Goal: Transaction & Acquisition: Purchase product/service

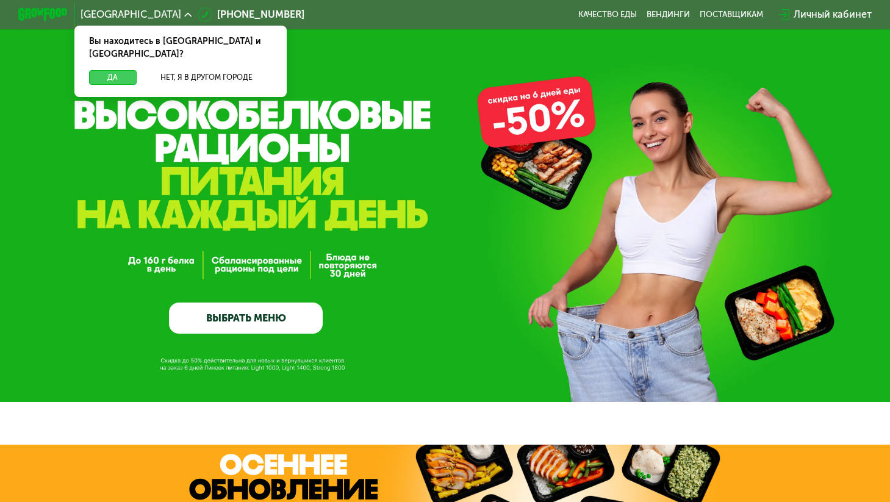
click at [130, 70] on button "Да" at bounding box center [113, 77] width 48 height 15
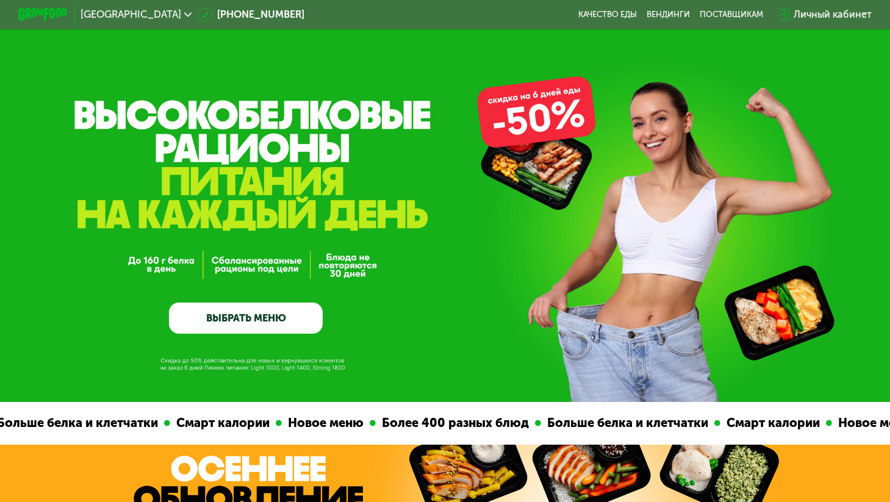
click at [276, 313] on link "ВЫБРАТЬ МЕНЮ" at bounding box center [246, 318] width 154 height 31
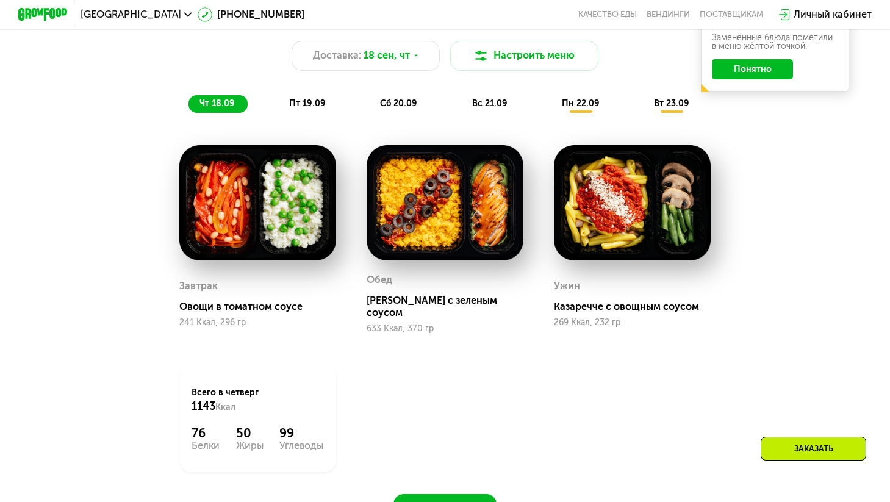
scroll to position [933, 0]
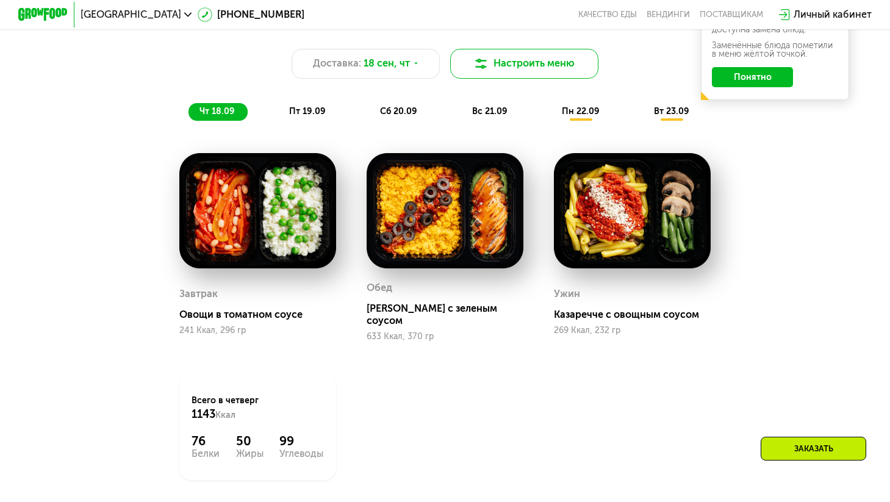
click at [589, 59] on button "Настроить меню" at bounding box center [524, 64] width 148 height 30
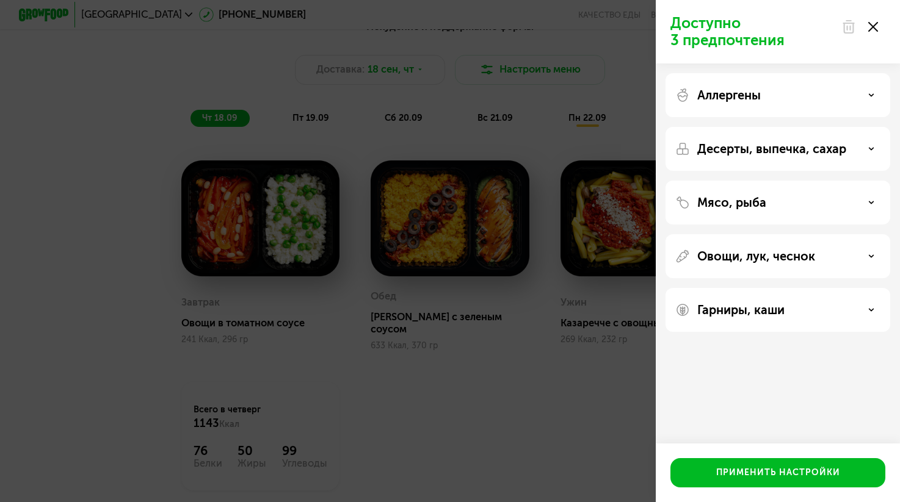
click at [753, 153] on p "Десерты, выпечка, сахар" at bounding box center [771, 149] width 149 height 15
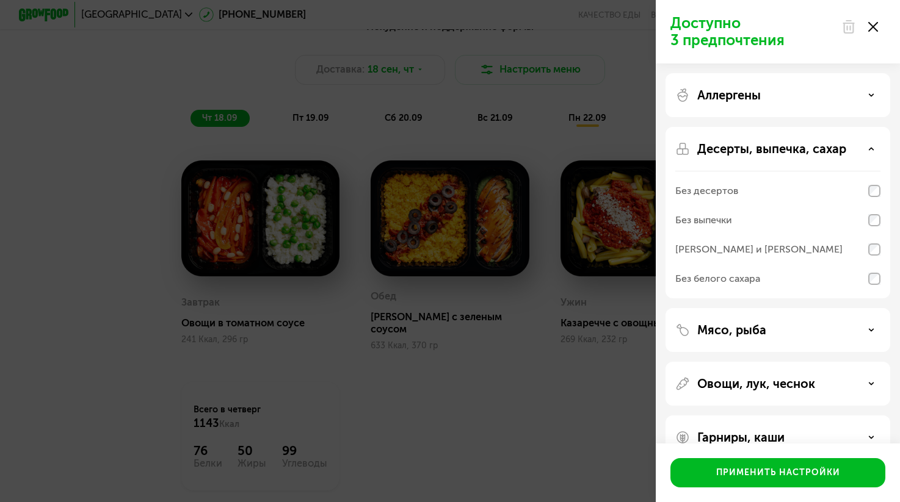
click at [753, 153] on p "Десерты, выпечка, сахар" at bounding box center [771, 149] width 149 height 15
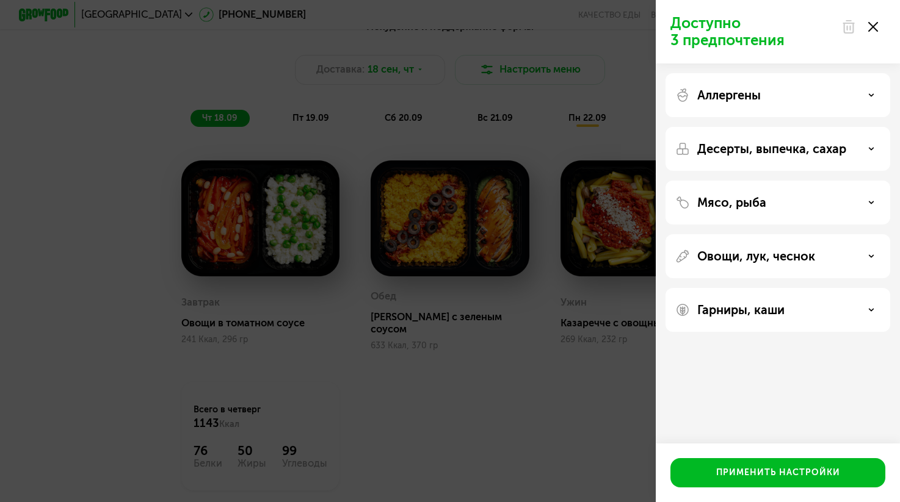
click at [764, 317] on p "Гарниры, каши" at bounding box center [740, 310] width 87 height 15
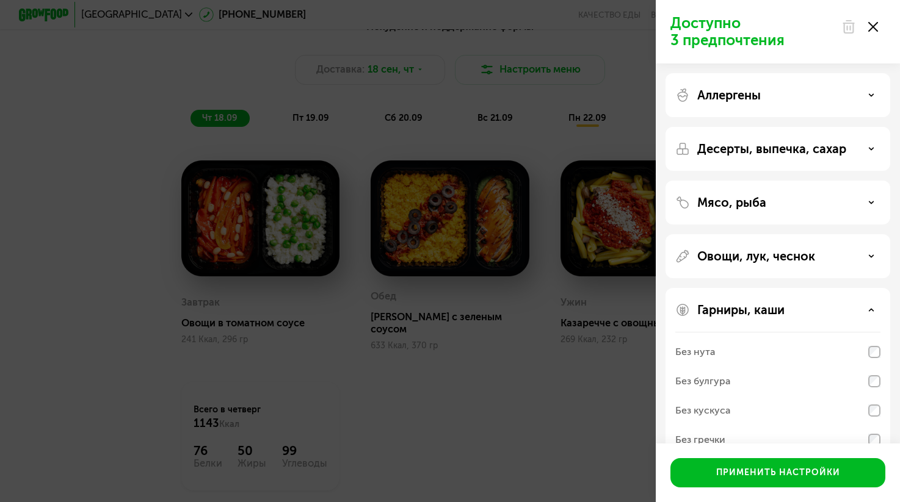
click at [764, 317] on p "Гарниры, каши" at bounding box center [740, 310] width 87 height 15
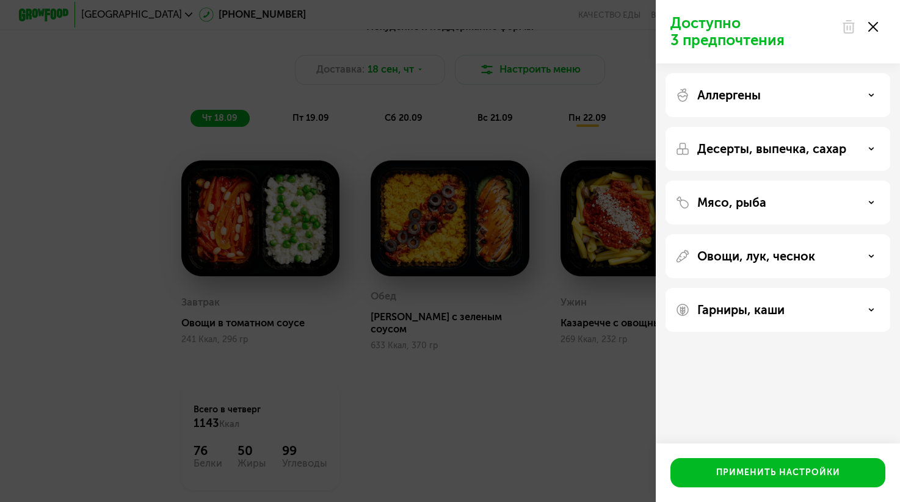
click at [875, 30] on use at bounding box center [873, 27] width 10 height 10
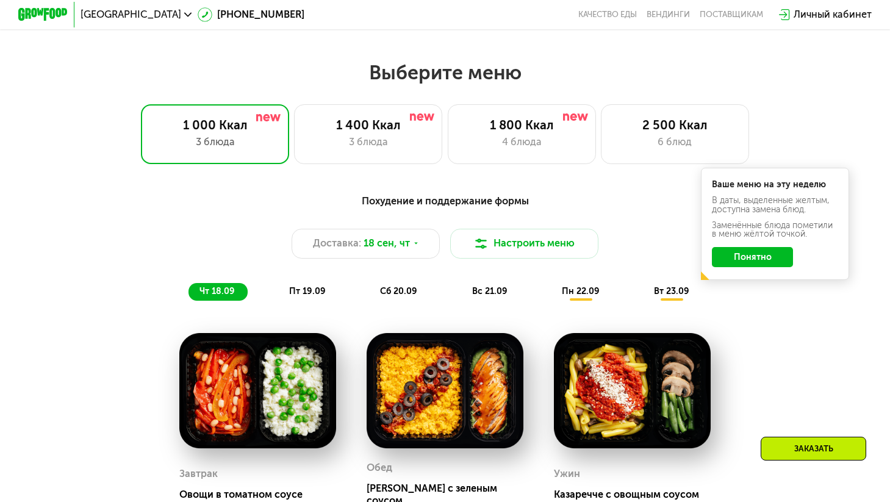
scroll to position [748, 0]
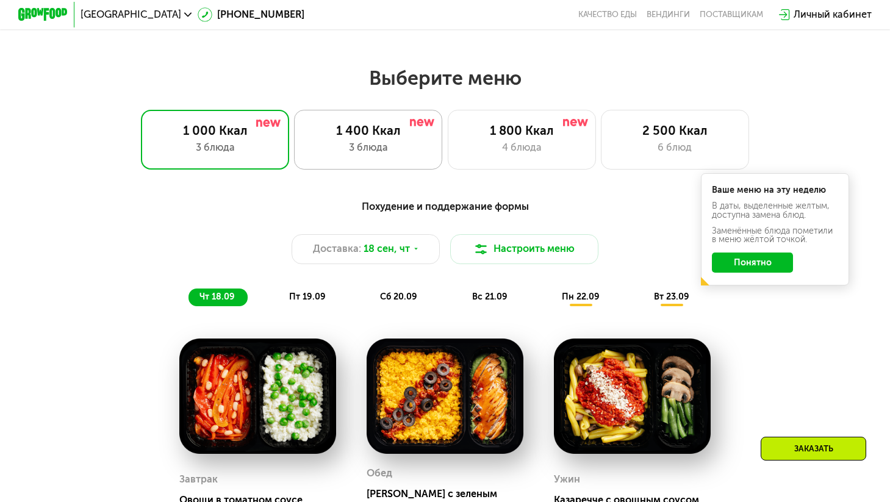
click at [356, 150] on div "3 блюда" at bounding box center [369, 147] width 123 height 15
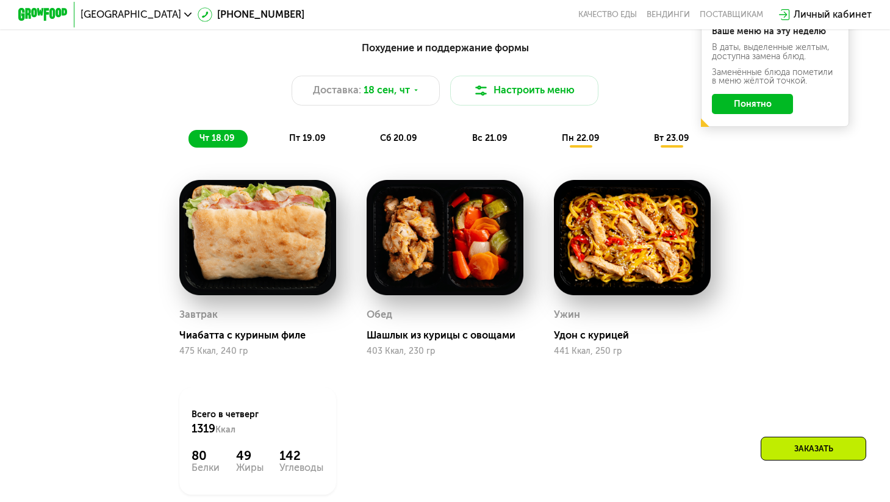
scroll to position [907, 0]
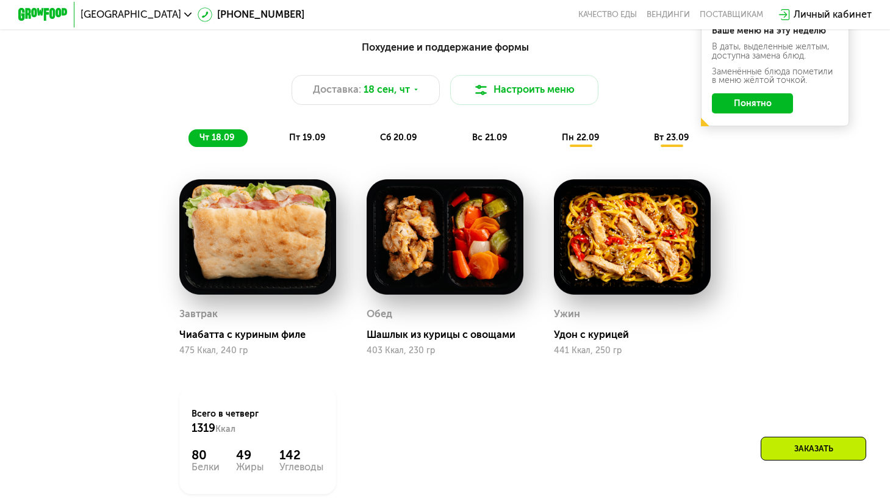
click at [314, 142] on span "пт 19.09" at bounding box center [307, 137] width 37 height 10
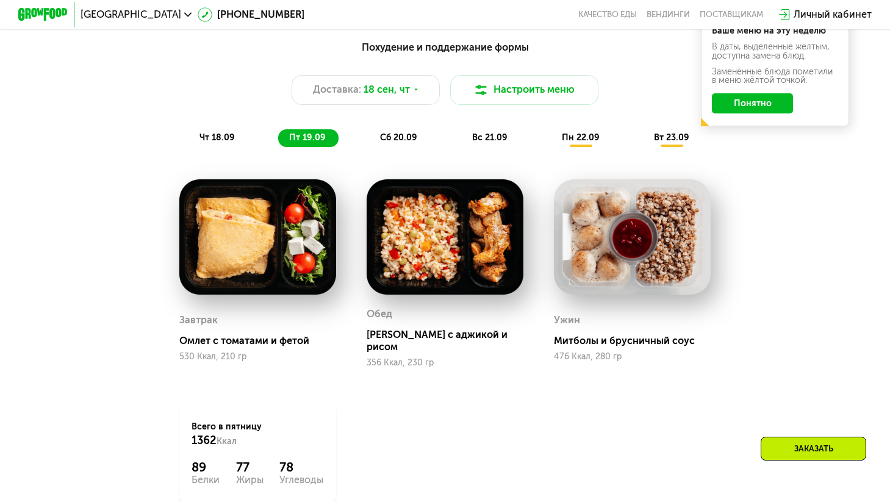
click at [394, 141] on span "сб 20.09" at bounding box center [398, 137] width 37 height 10
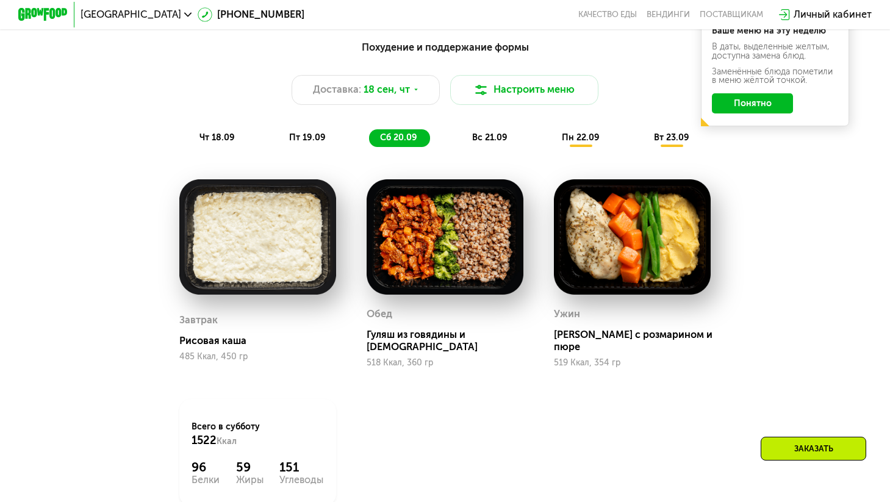
click at [745, 113] on button "Понятно" at bounding box center [752, 103] width 81 height 20
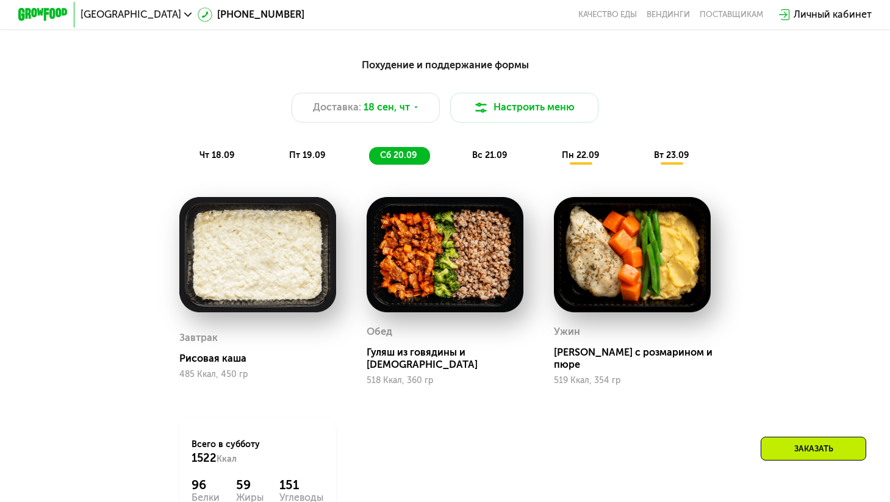
scroll to position [889, 0]
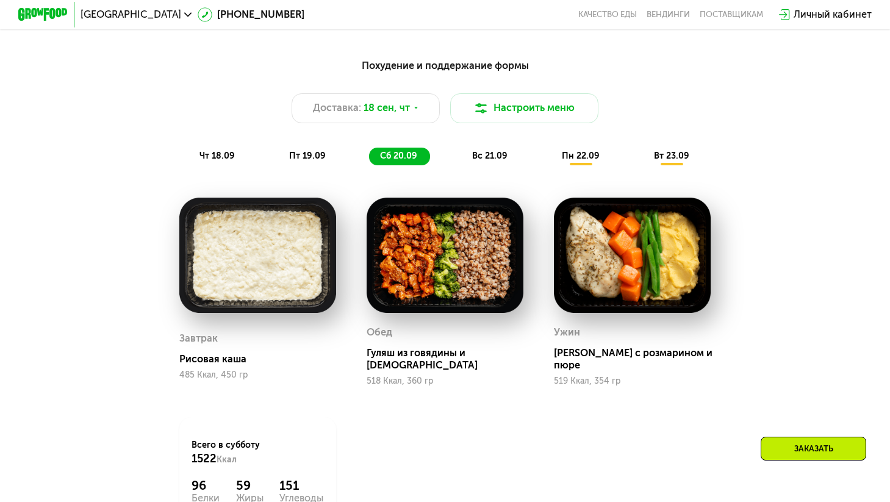
click at [587, 161] on span "пн 22.09" at bounding box center [581, 156] width 38 height 10
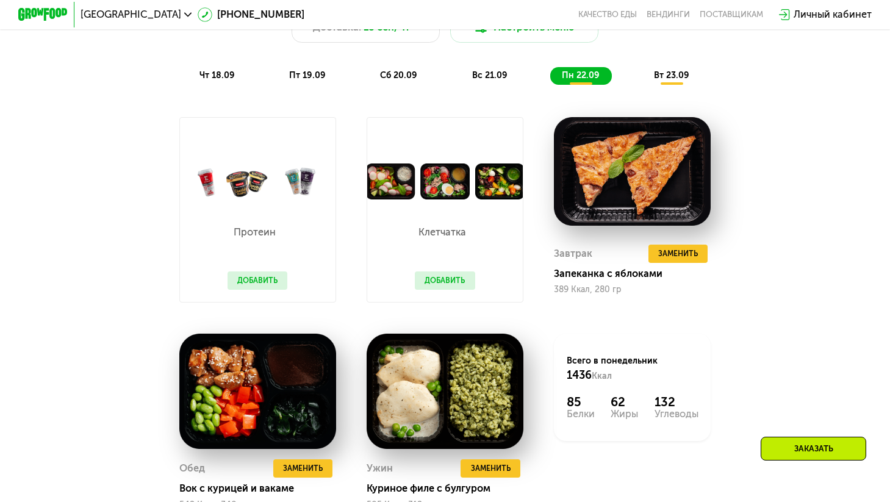
scroll to position [971, 0]
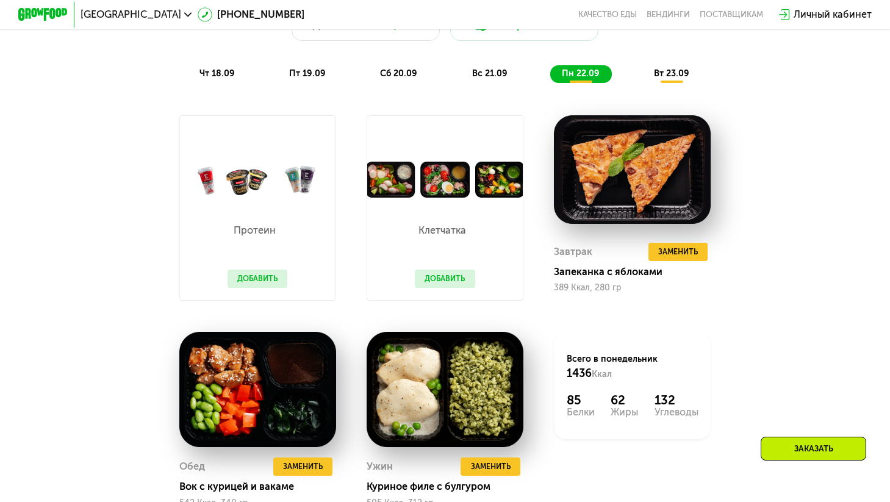
click at [255, 281] on button "Добавить" at bounding box center [258, 279] width 60 height 18
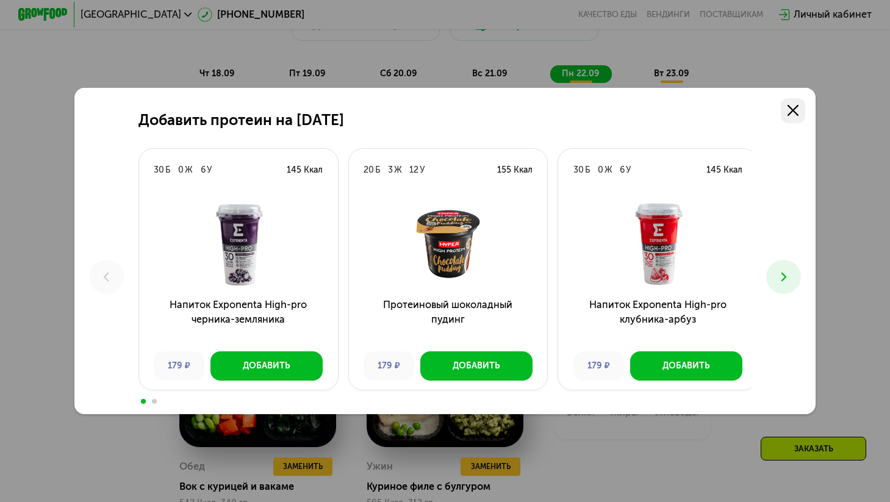
click at [799, 112] on use at bounding box center [793, 110] width 11 height 11
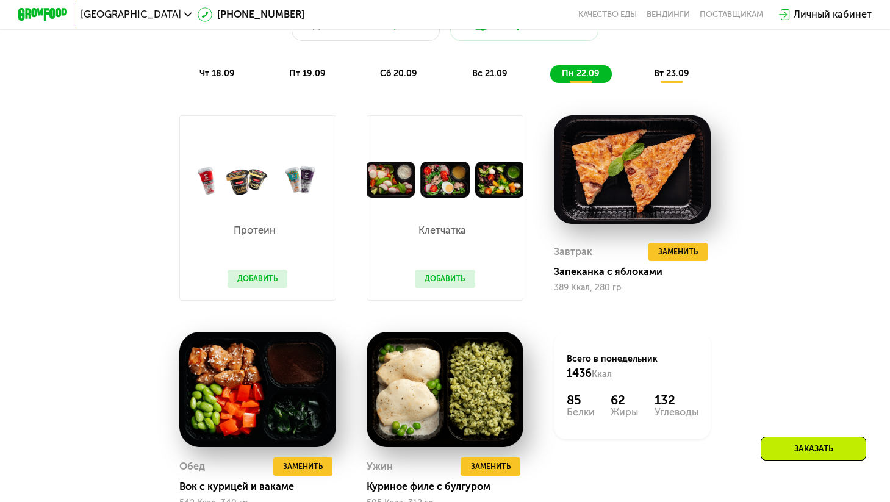
click at [437, 288] on button "Добавить" at bounding box center [445, 279] width 60 height 18
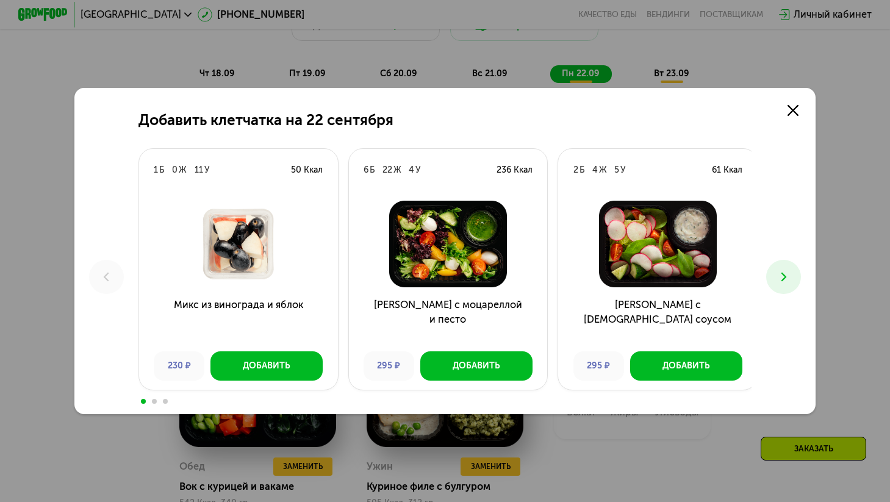
click at [791, 275] on icon at bounding box center [784, 277] width 15 height 15
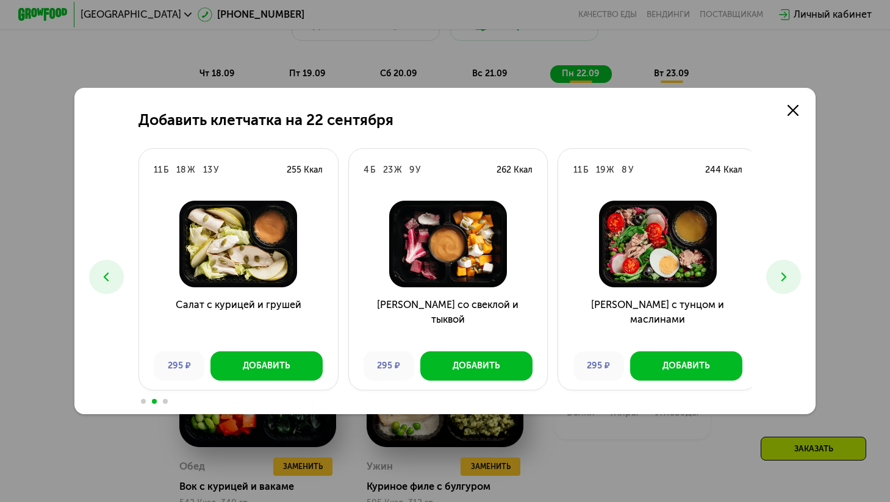
click at [791, 275] on icon at bounding box center [784, 277] width 15 height 15
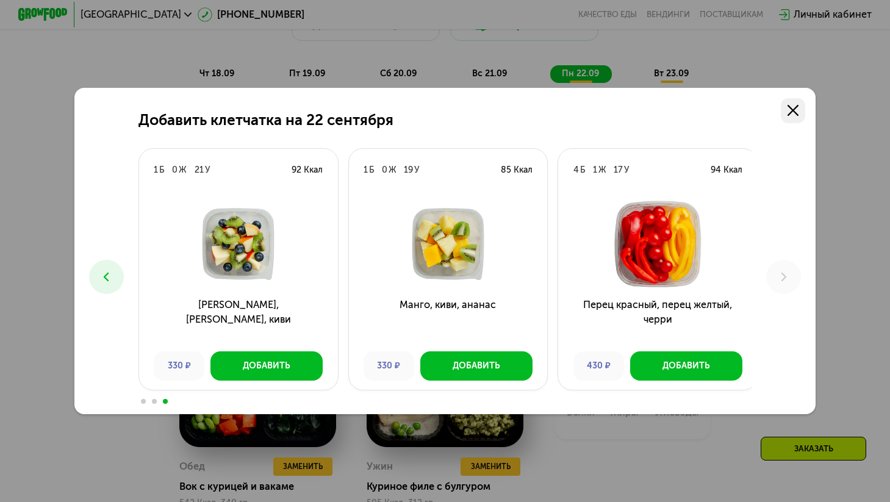
click at [797, 116] on link at bounding box center [793, 110] width 25 height 25
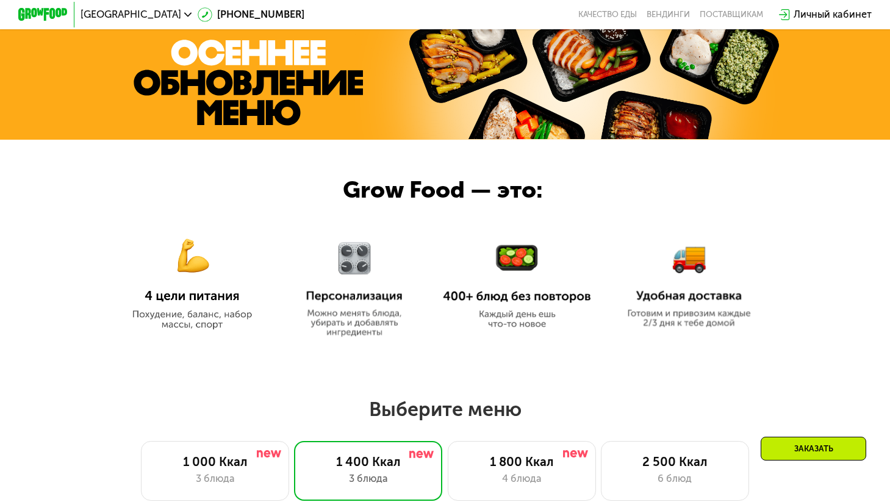
scroll to position [416, 0]
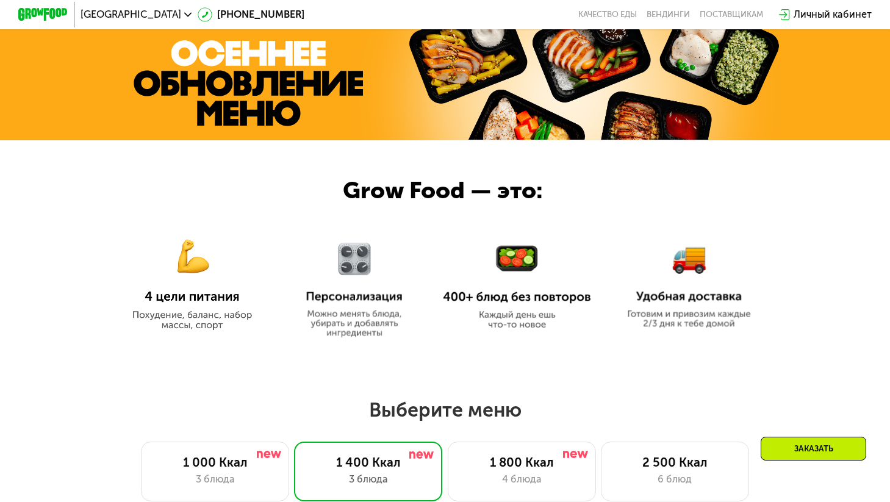
click at [356, 269] on img at bounding box center [355, 283] width 116 height 110
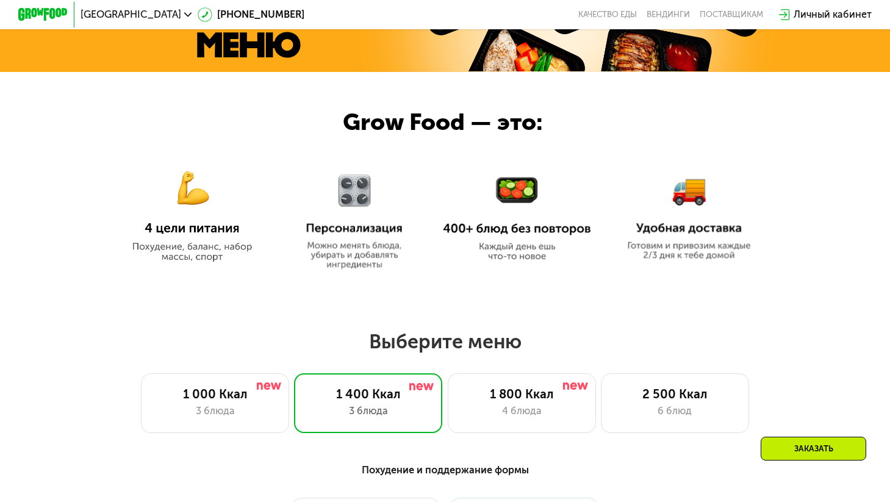
scroll to position [522, 0]
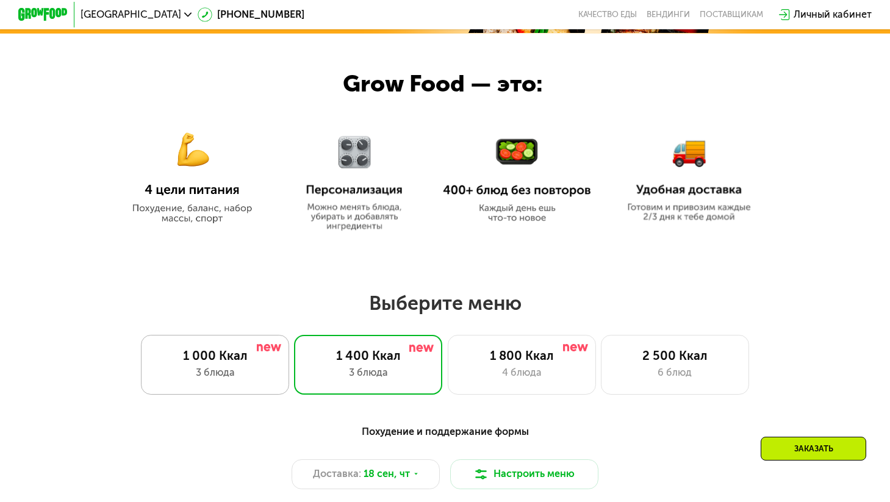
click at [218, 359] on div "1 000 Ккал" at bounding box center [215, 356] width 123 height 15
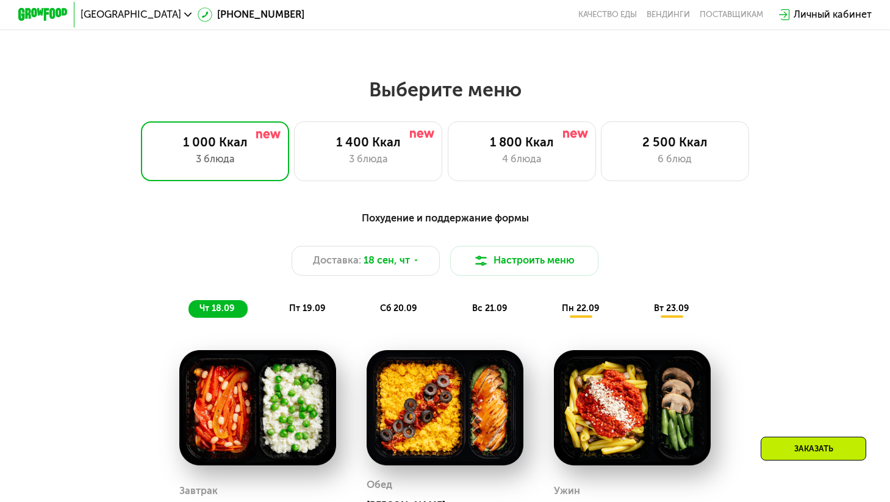
scroll to position [739, 0]
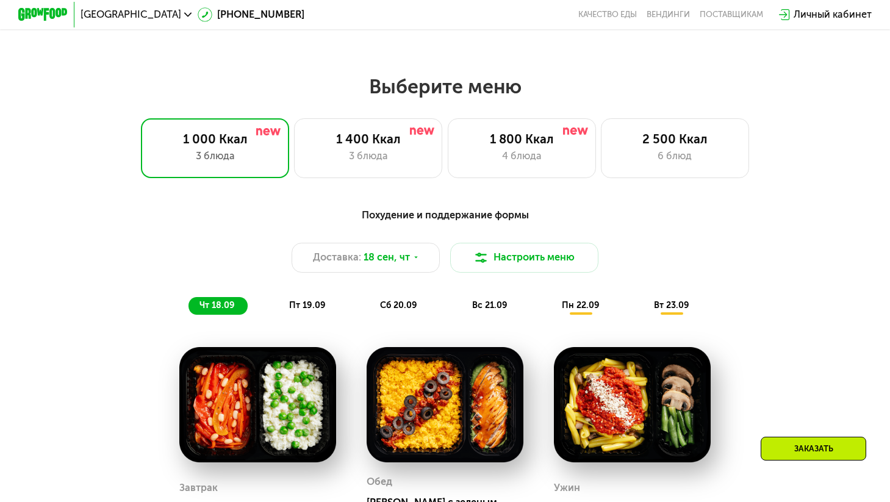
click at [474, 220] on div "Похудение и поддержание формы" at bounding box center [445, 215] width 732 height 15
click at [386, 146] on div "1 400 Ккал" at bounding box center [369, 139] width 123 height 15
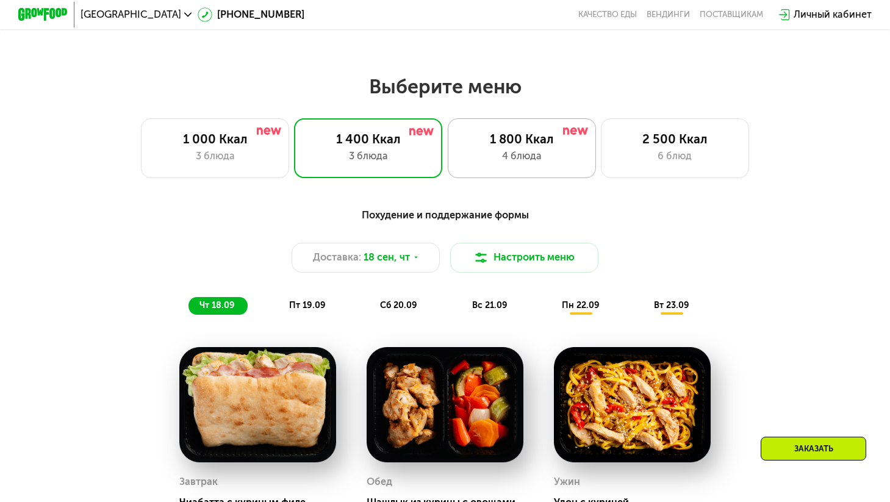
click at [486, 142] on div "1 800 Ккал" at bounding box center [522, 139] width 123 height 15
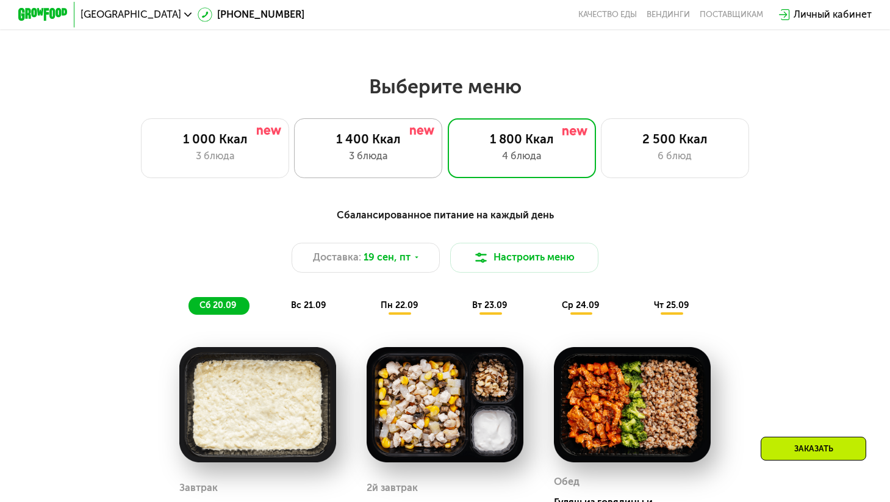
click at [358, 160] on div "3 блюда" at bounding box center [369, 156] width 123 height 15
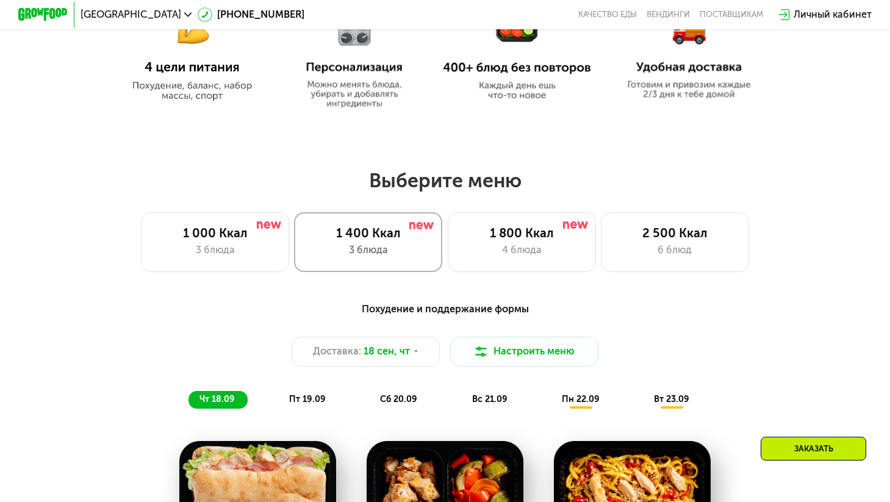
scroll to position [640, 0]
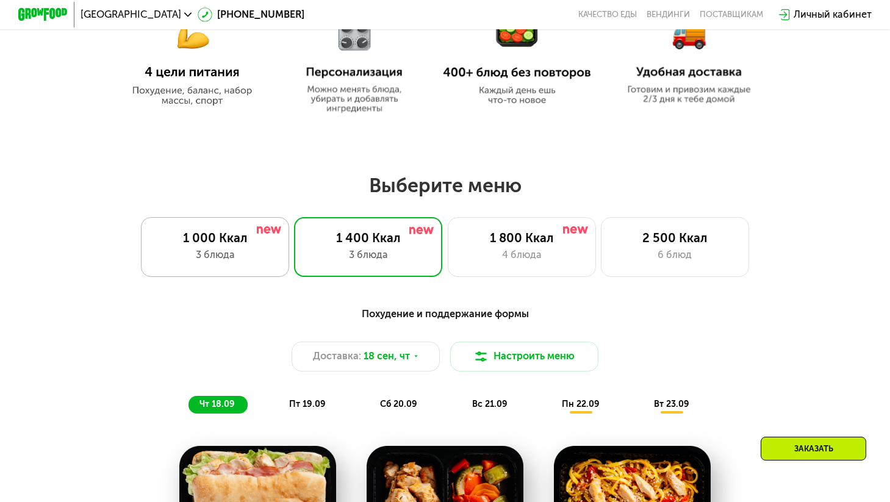
click at [257, 232] on img at bounding box center [269, 229] width 24 height 7
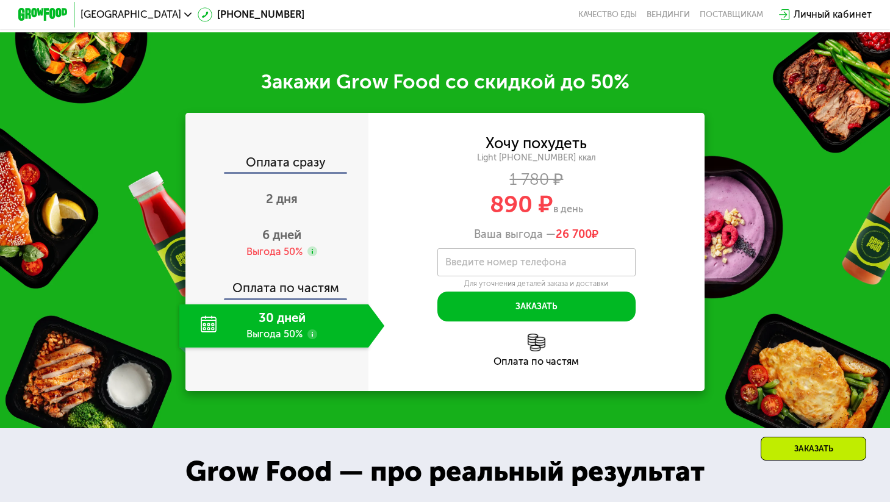
scroll to position [1464, 0]
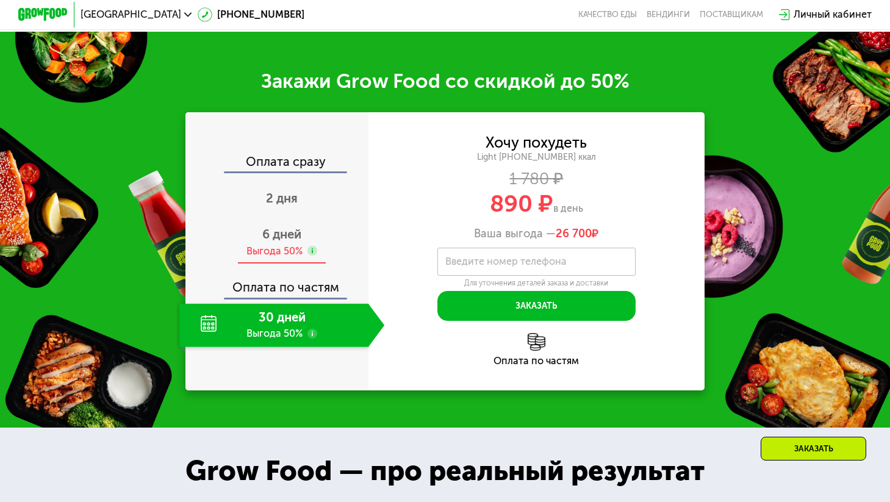
click at [316, 251] on use at bounding box center [313, 251] width 10 height 10
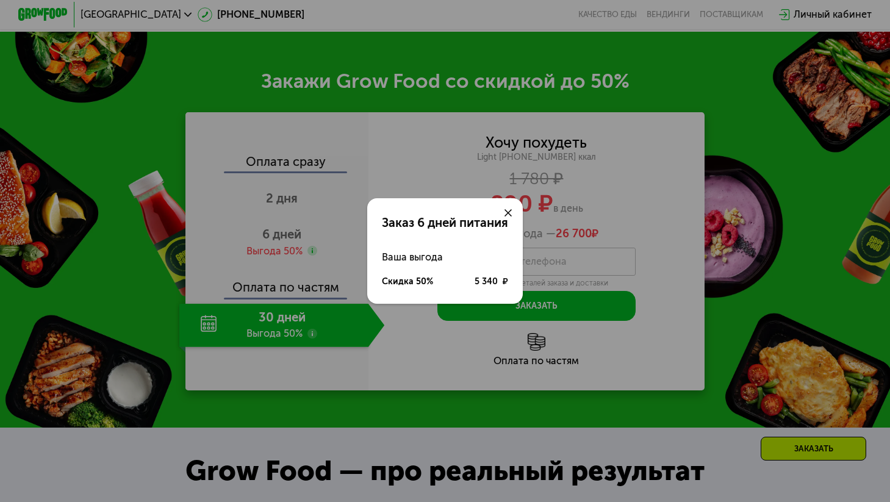
click at [511, 211] on use at bounding box center [508, 212] width 7 height 7
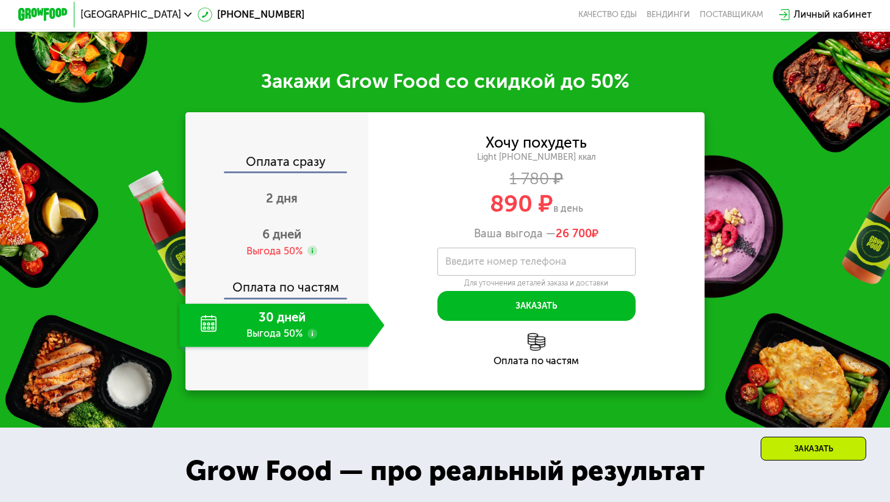
click at [314, 336] on use at bounding box center [313, 334] width 10 height 10
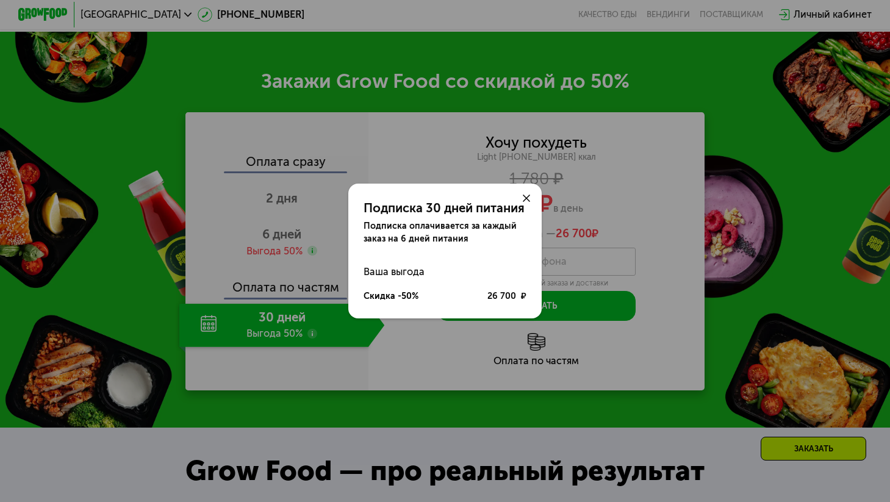
click at [527, 197] on icon at bounding box center [526, 198] width 7 height 7
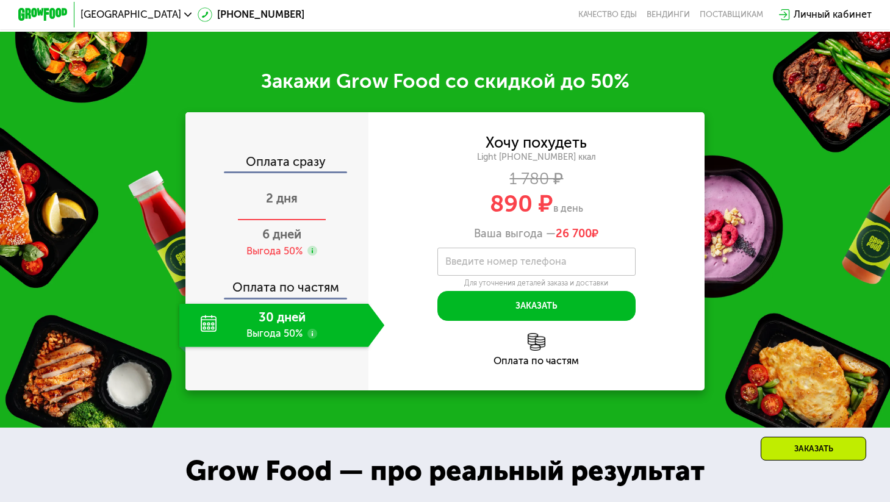
click at [269, 204] on span "2 дня" at bounding box center [282, 198] width 32 height 15
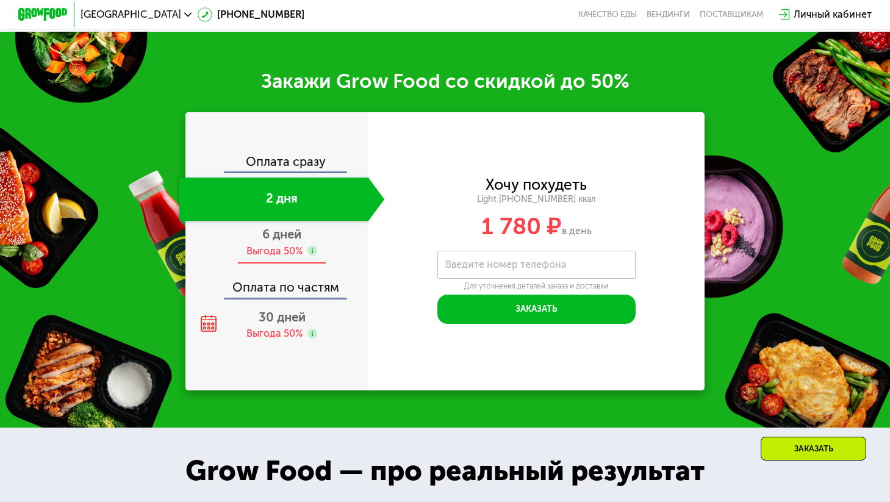
click at [269, 258] on div "Выгода 50%" at bounding box center [275, 251] width 56 height 13
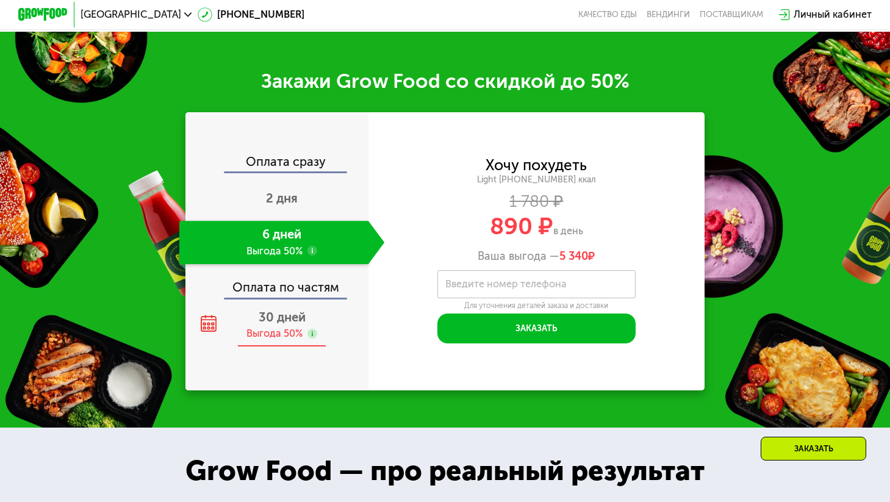
click at [265, 323] on span "30 дней" at bounding box center [282, 317] width 47 height 15
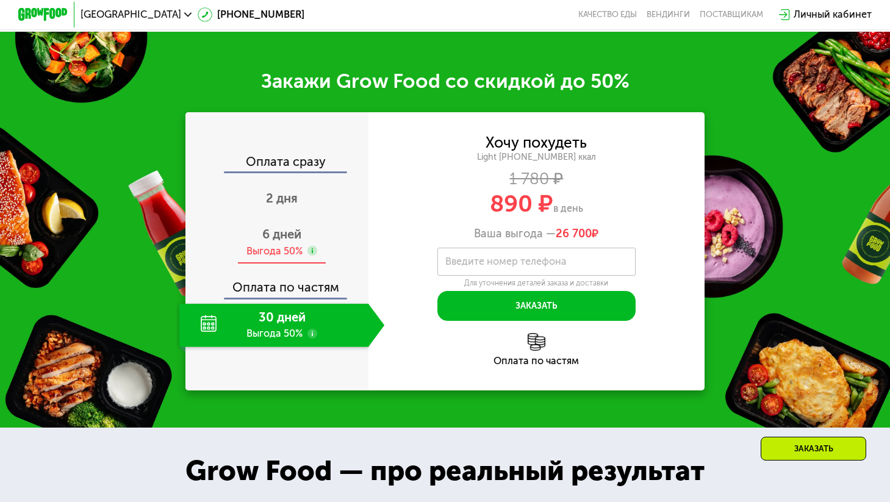
click at [286, 258] on div "Выгода 50%" at bounding box center [275, 251] width 56 height 13
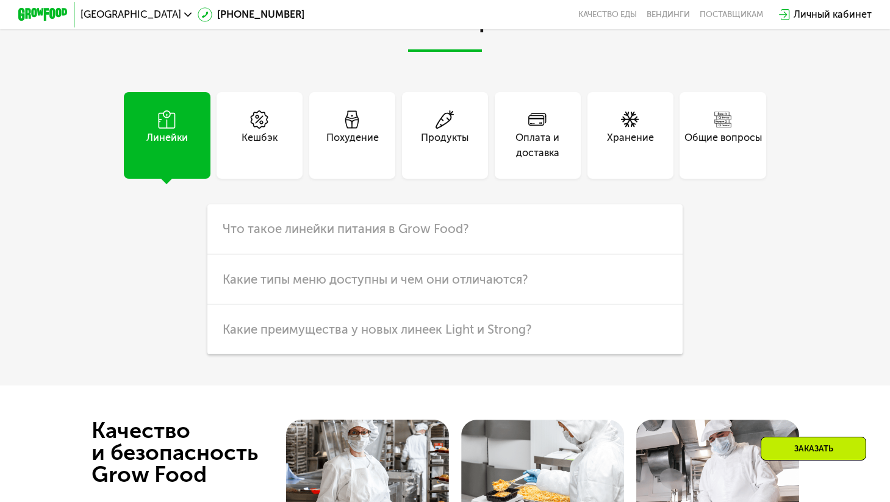
scroll to position [3268, 0]
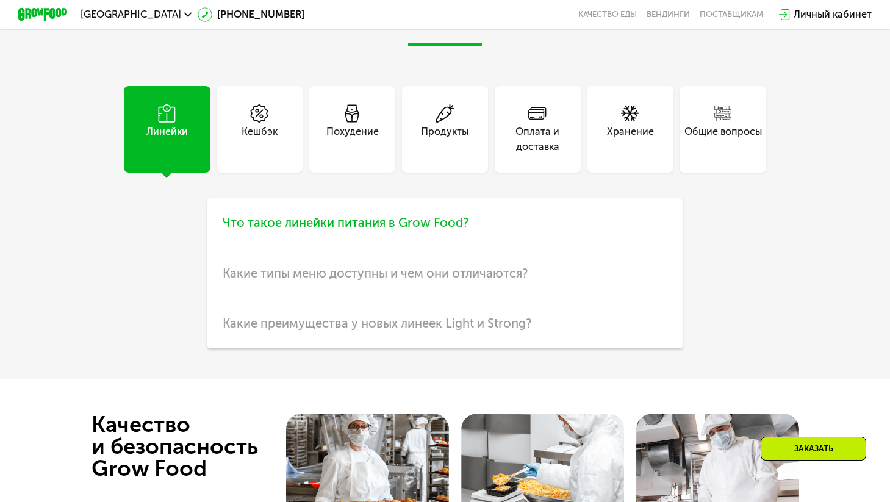
click at [453, 230] on span "Что такое линейки питания в Grow Food?" at bounding box center [346, 222] width 246 height 15
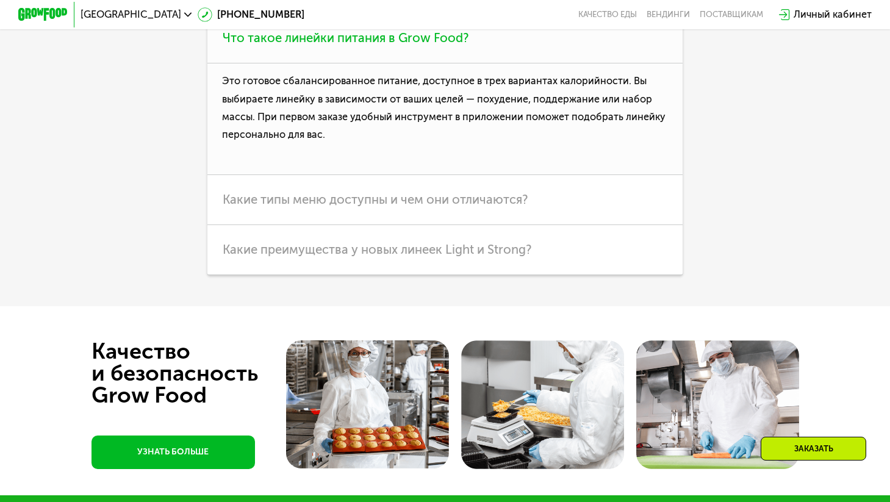
scroll to position [3465, 0]
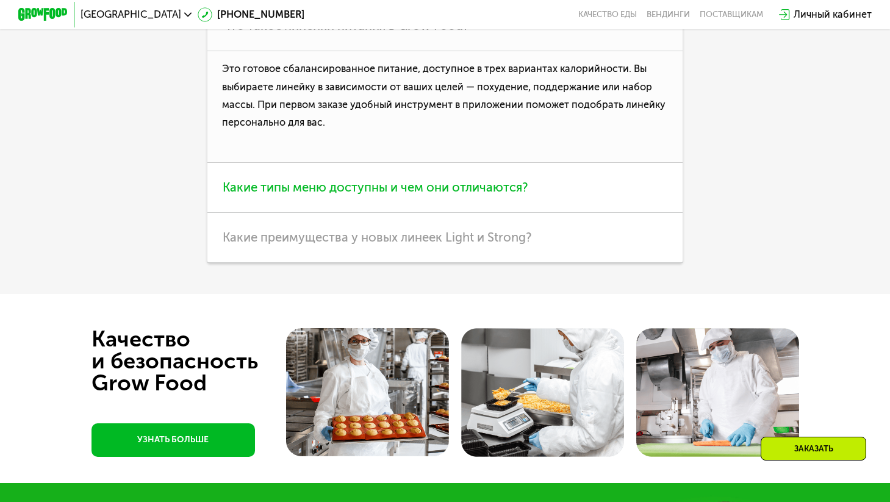
click at [463, 213] on h3 "Какие типы меню доступны и чем они отличаются?" at bounding box center [445, 188] width 475 height 50
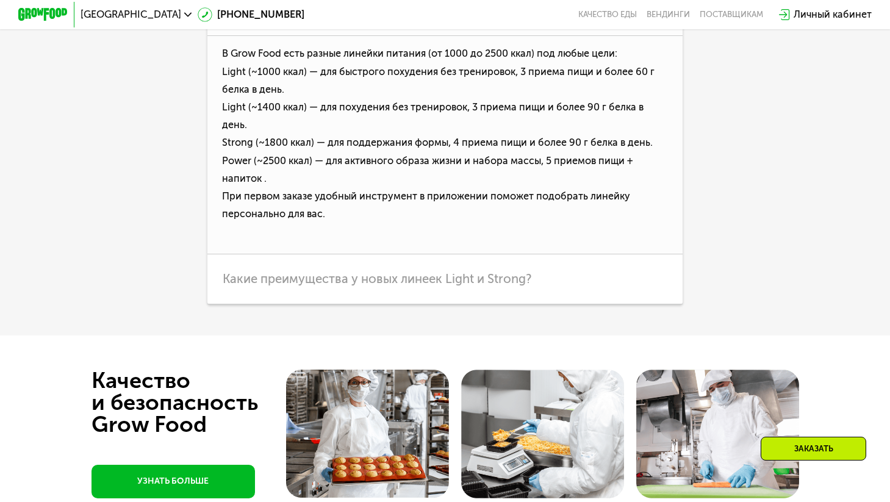
scroll to position [3532, 0]
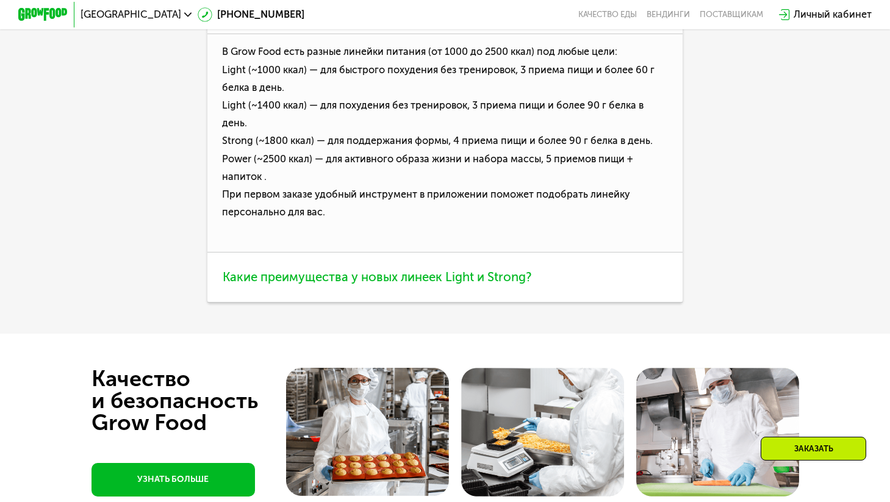
click at [493, 272] on span "Какие преимущества у новых линеек Light и Strong?" at bounding box center [377, 277] width 309 height 15
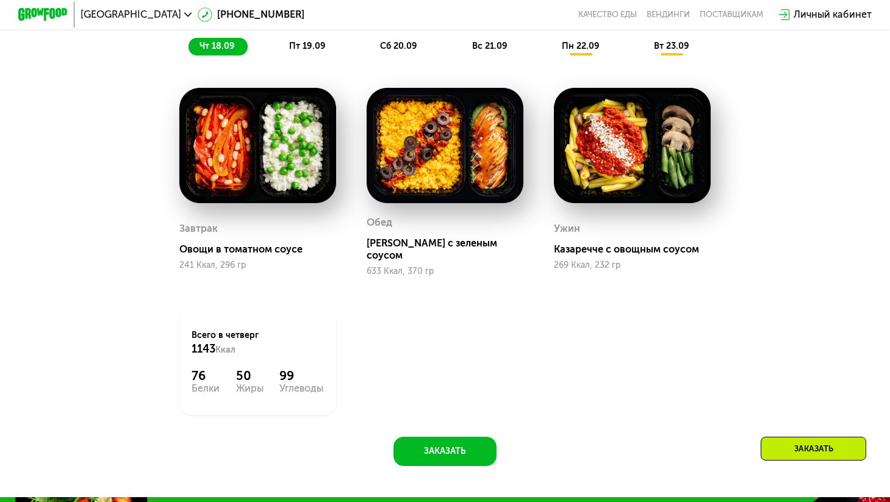
scroll to position [997, 0]
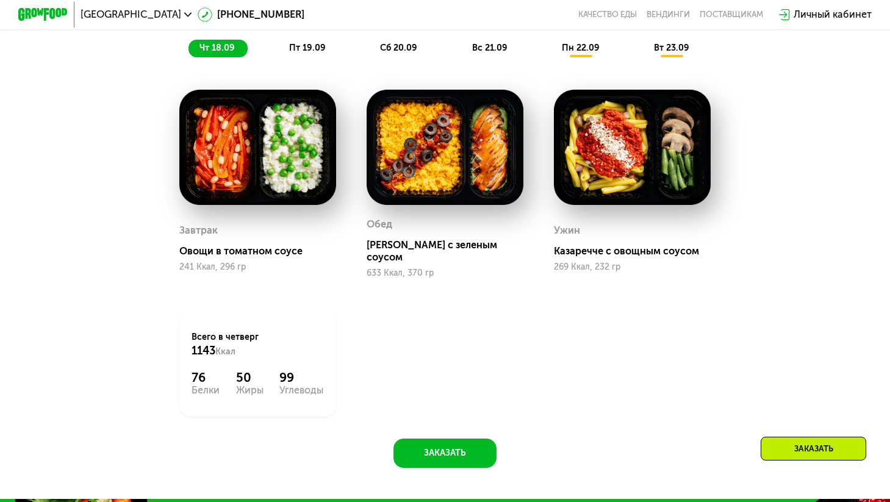
click at [316, 53] on span "пт 19.09" at bounding box center [307, 48] width 37 height 10
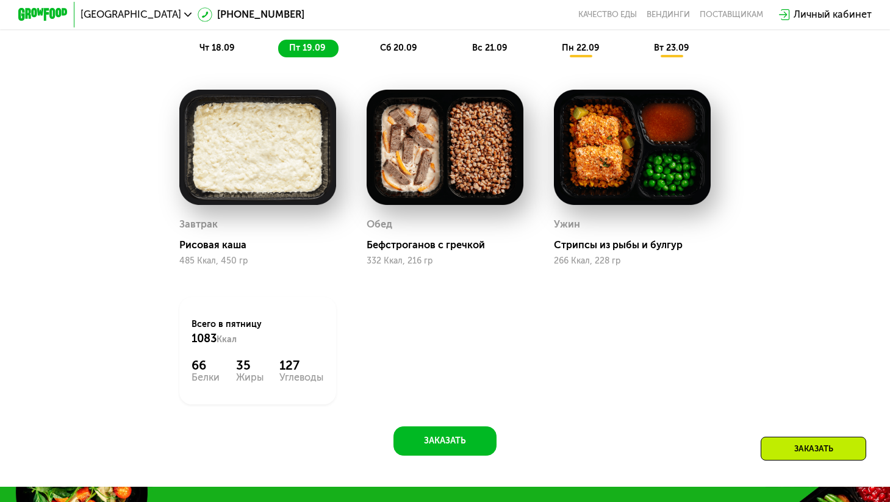
click at [377, 53] on div "сб 20.09" at bounding box center [399, 48] width 60 height 17
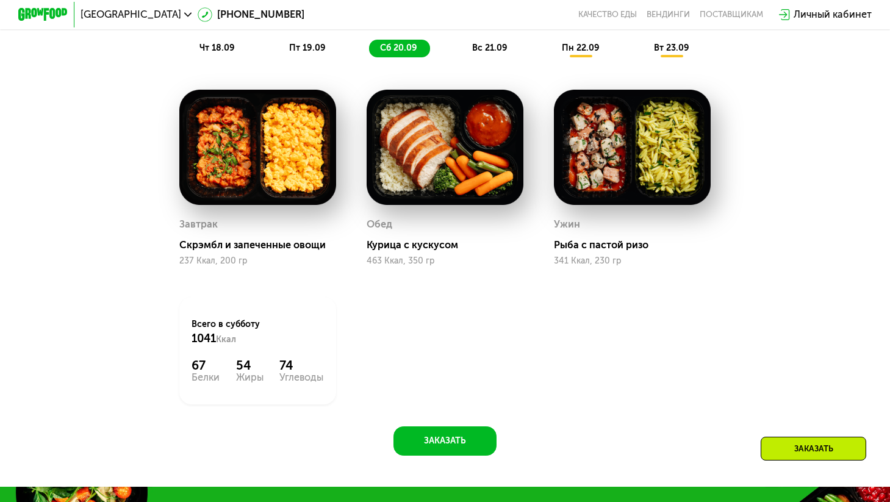
click at [486, 53] on span "вс 21.09" at bounding box center [489, 48] width 35 height 10
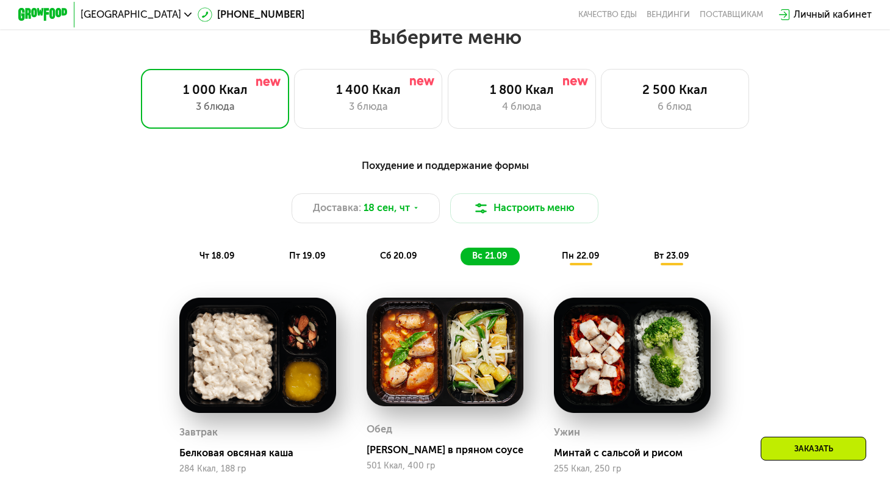
scroll to position [781, 0]
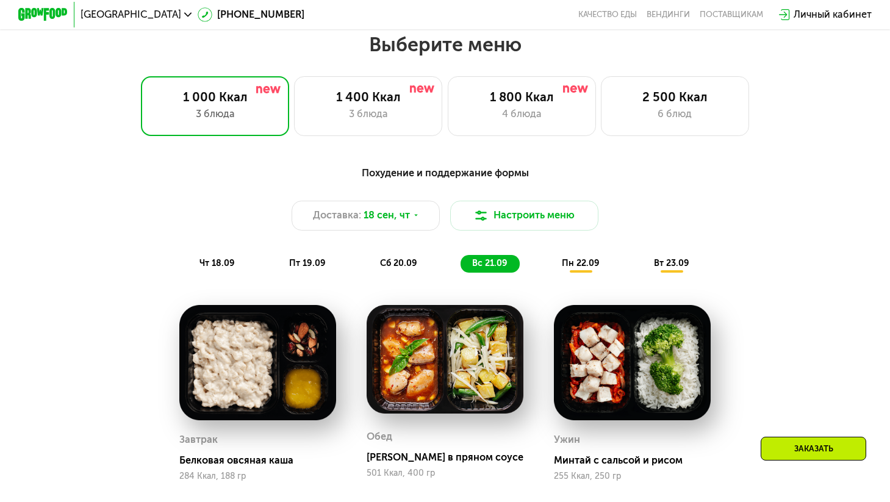
click at [584, 269] on span "пн 22.09" at bounding box center [581, 263] width 38 height 10
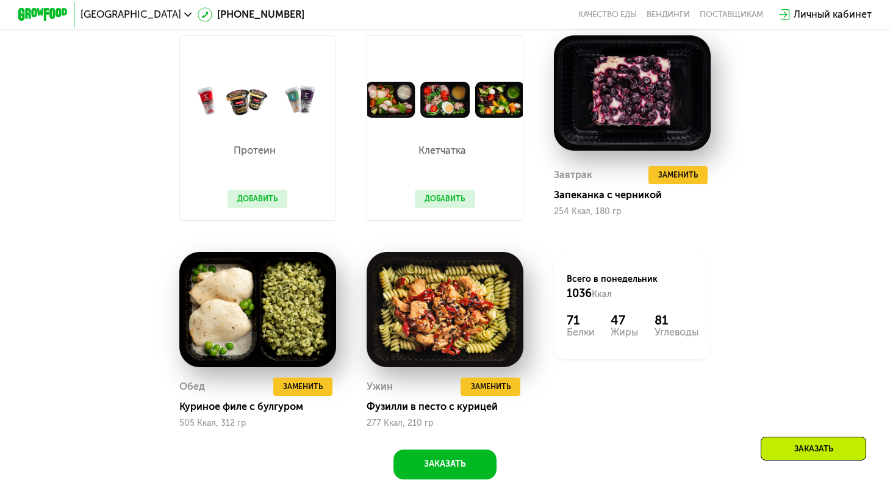
scroll to position [1047, 0]
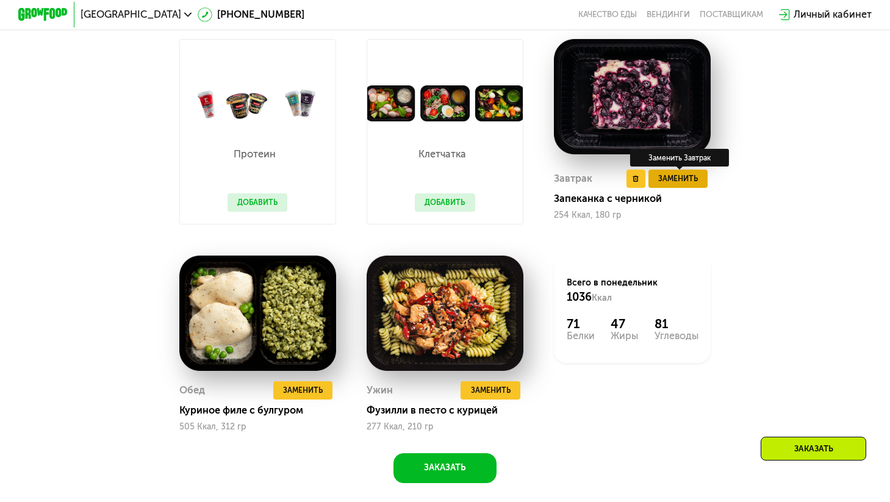
click at [695, 185] on span "Заменить" at bounding box center [679, 179] width 40 height 12
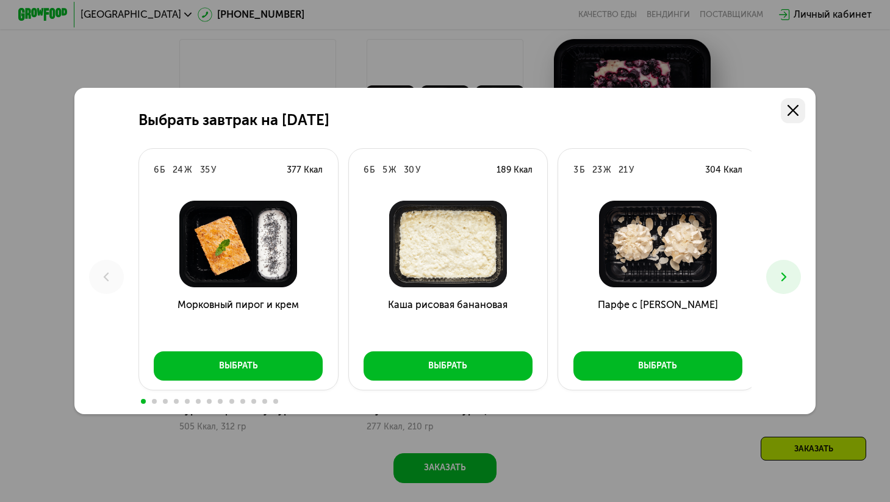
click at [792, 109] on icon at bounding box center [793, 110] width 11 height 11
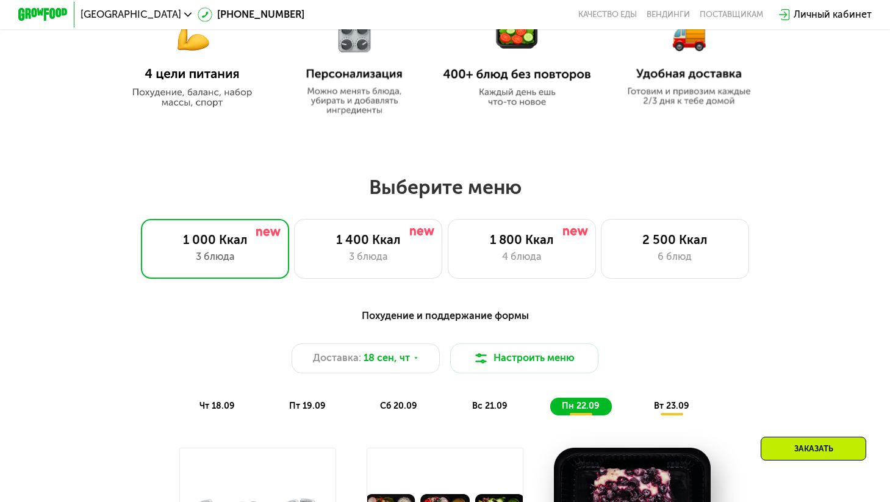
scroll to position [591, 0]
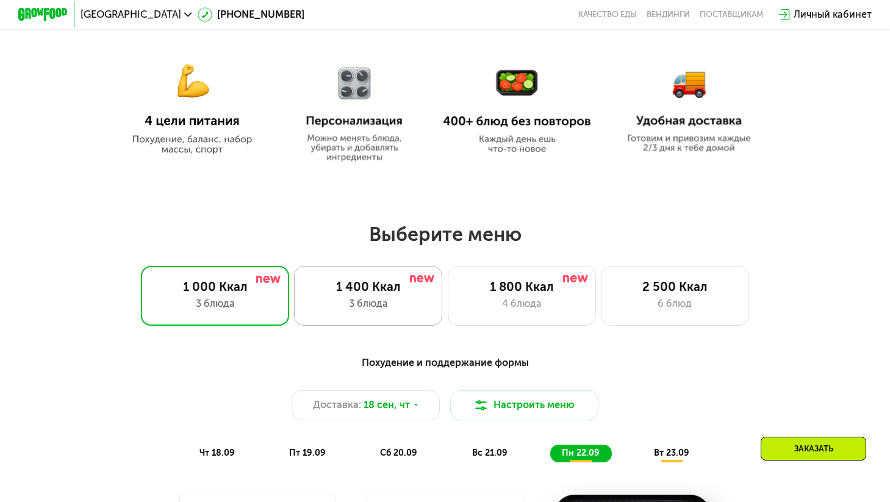
click at [368, 294] on div "1 400 Ккал" at bounding box center [369, 287] width 123 height 15
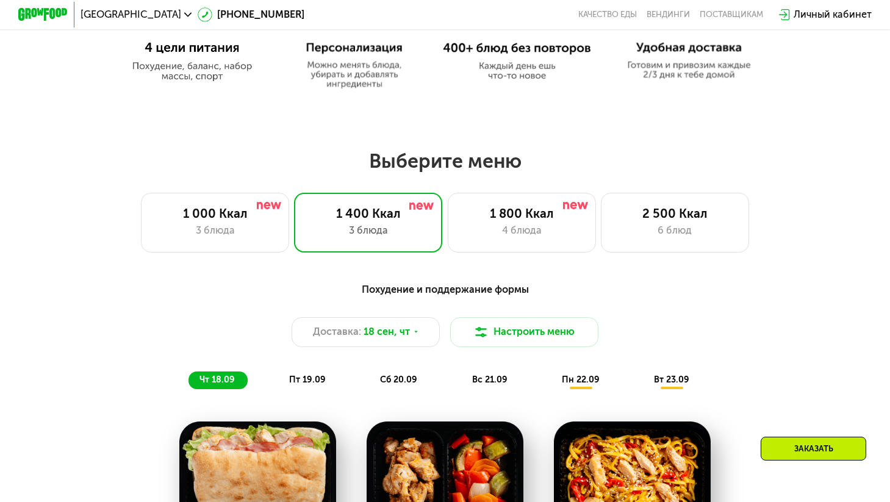
scroll to position [630, 0]
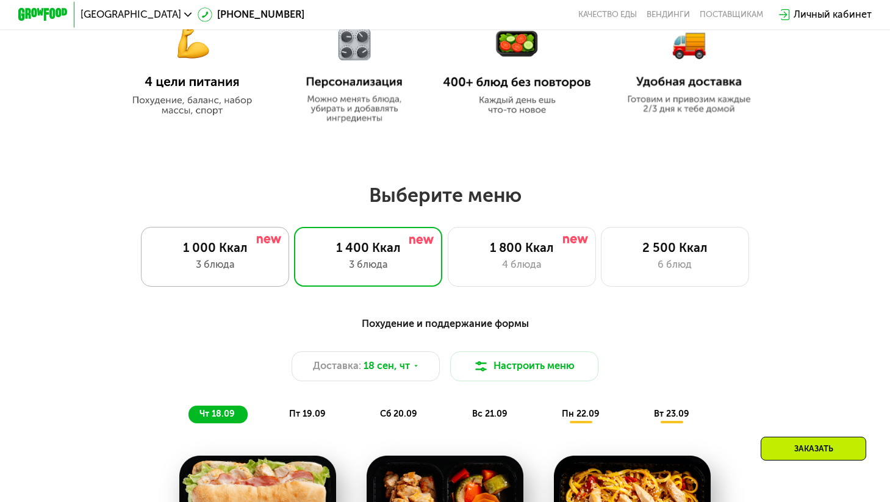
click at [244, 255] on div "1 000 Ккал" at bounding box center [215, 247] width 123 height 15
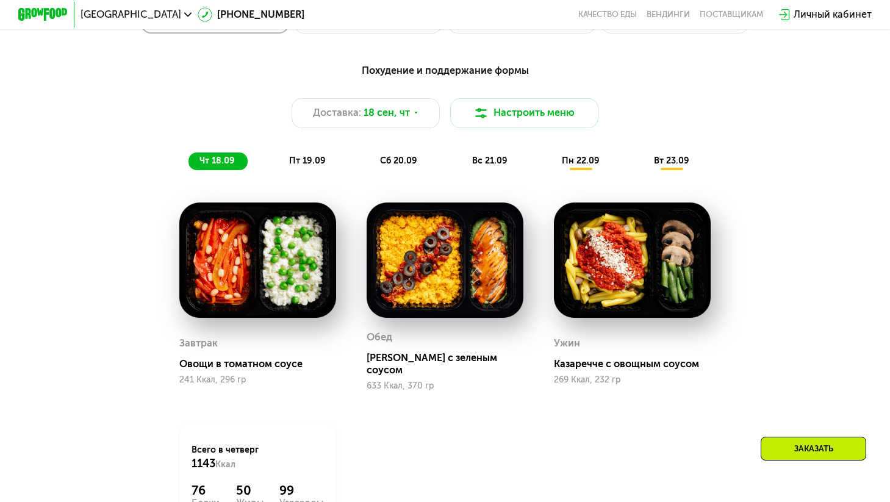
scroll to position [874, 0]
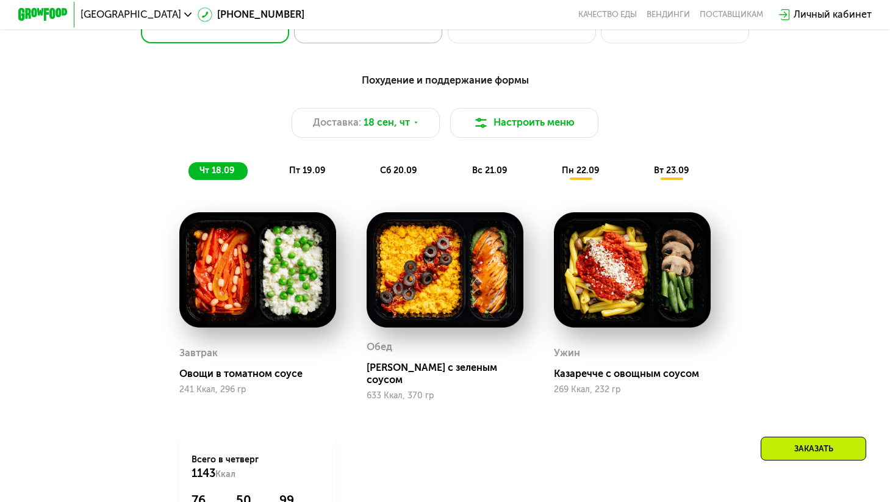
click at [327, 43] on div "1 400 Ккал 3 блюда" at bounding box center [368, 13] width 148 height 59
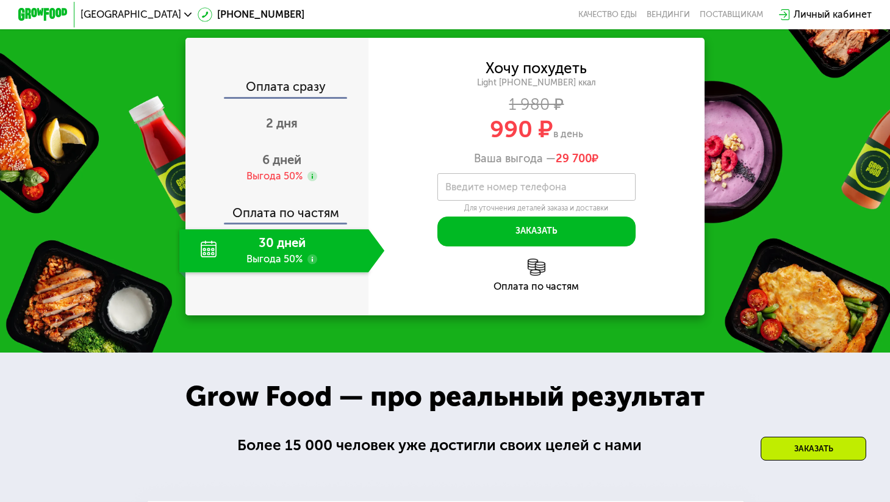
scroll to position [1526, 0]
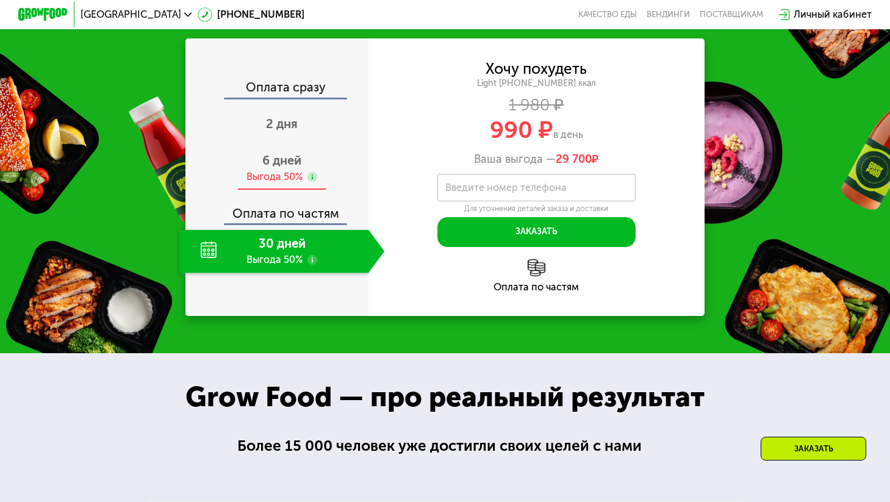
click at [309, 182] on use at bounding box center [313, 177] width 10 height 10
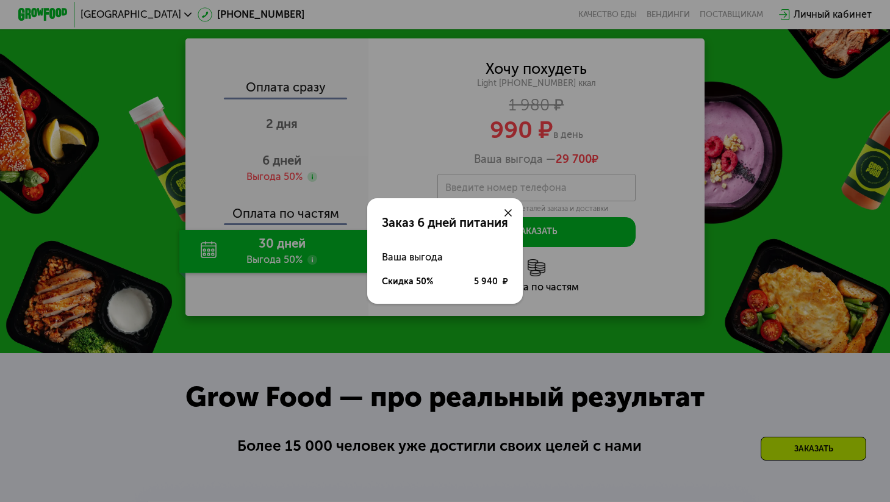
click at [515, 209] on div at bounding box center [509, 213] width 30 height 30
click at [510, 211] on icon at bounding box center [508, 212] width 7 height 7
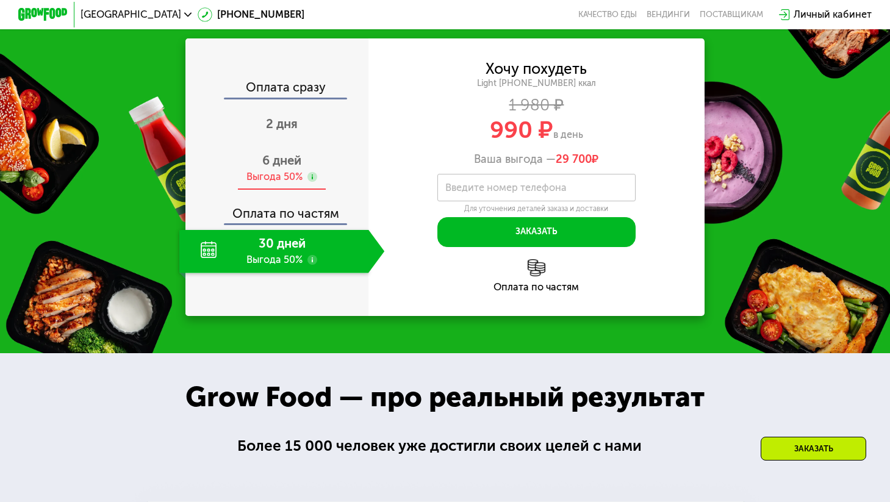
click at [287, 167] on span "6 дней" at bounding box center [281, 160] width 39 height 15
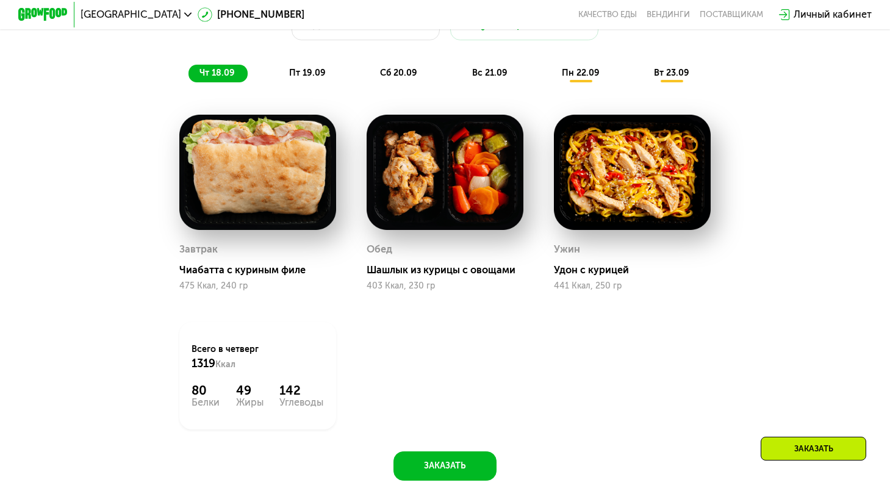
scroll to position [964, 0]
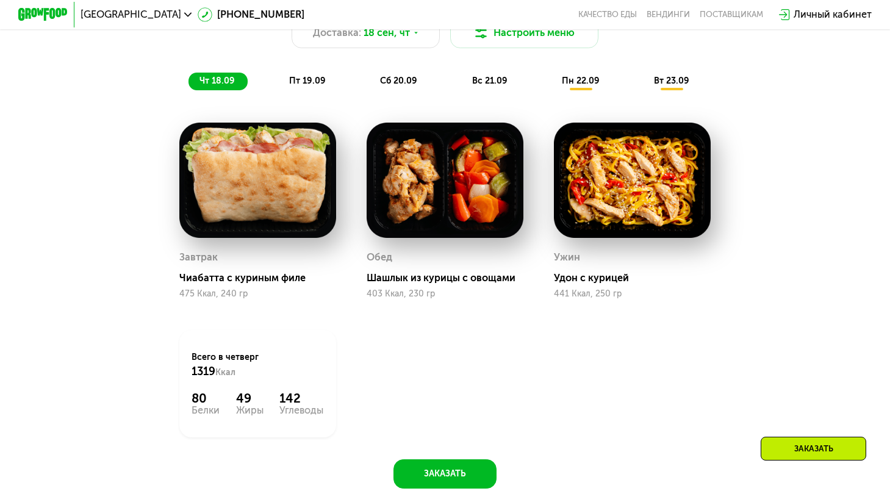
click at [314, 86] on span "пт 19.09" at bounding box center [307, 81] width 37 height 10
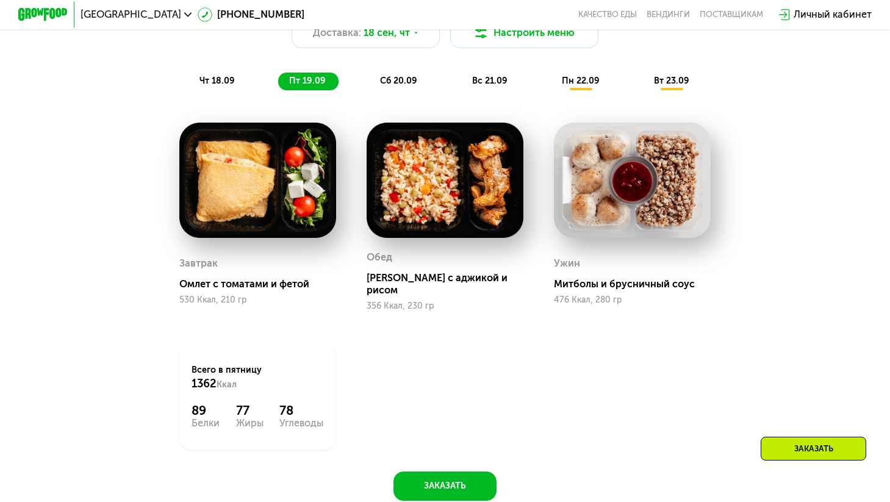
click at [389, 83] on span "сб 20.09" at bounding box center [398, 81] width 37 height 10
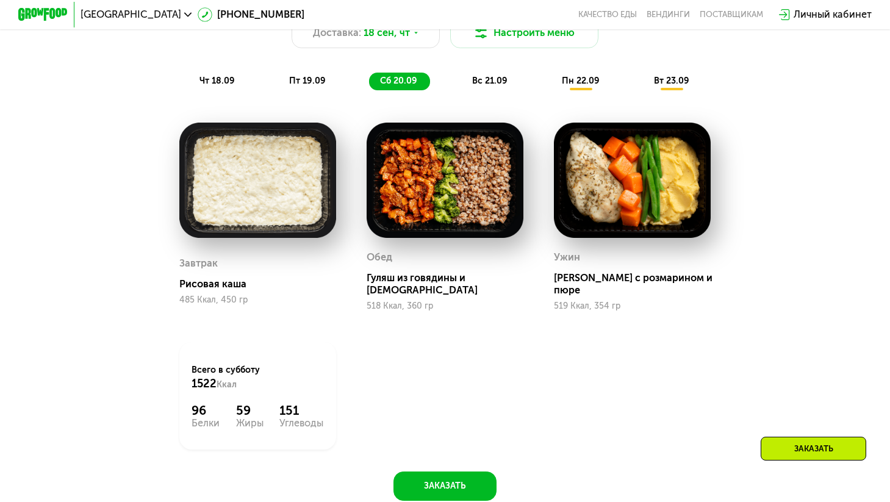
click at [497, 86] on span "вс 21.09" at bounding box center [489, 81] width 35 height 10
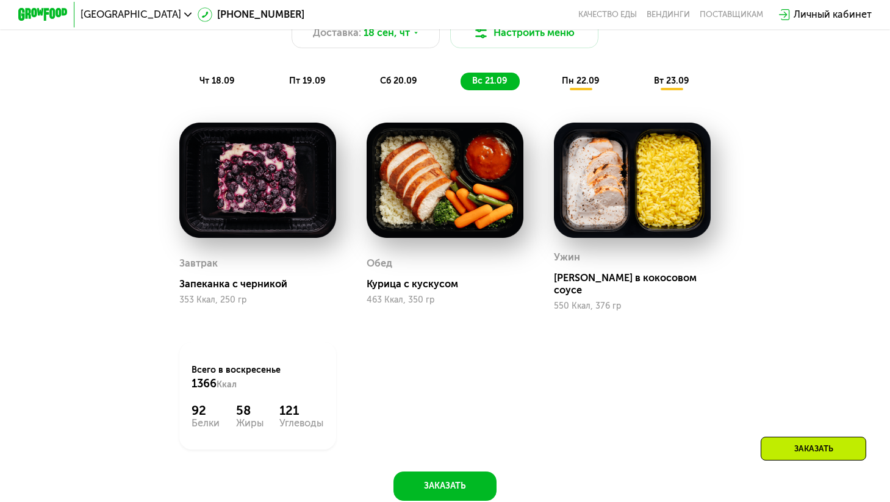
click at [572, 90] on div "пн 22.09" at bounding box center [581, 81] width 61 height 17
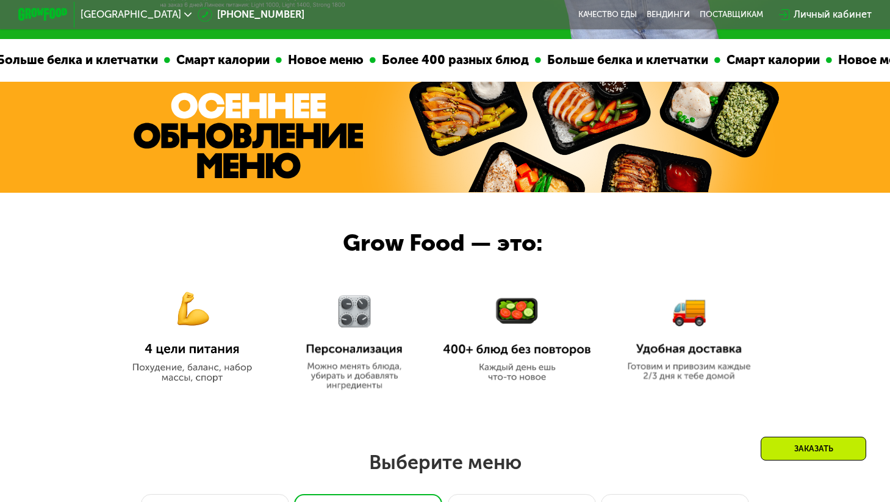
scroll to position [360, 0]
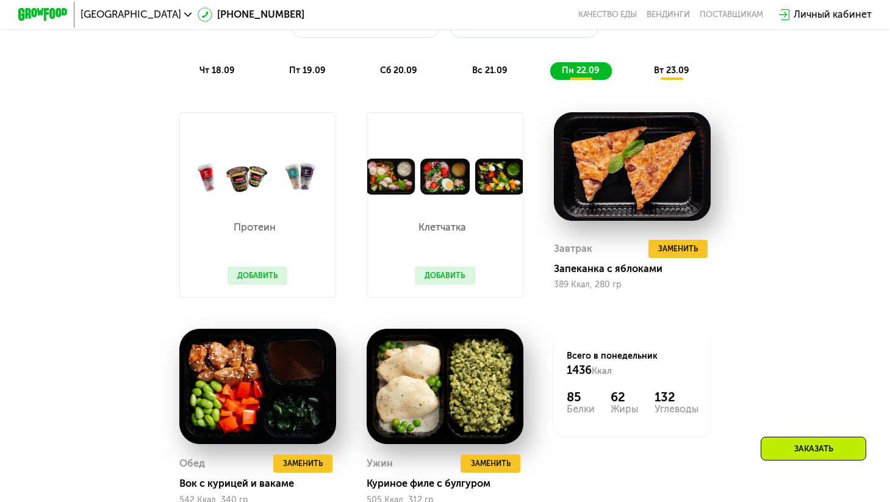
scroll to position [975, 0]
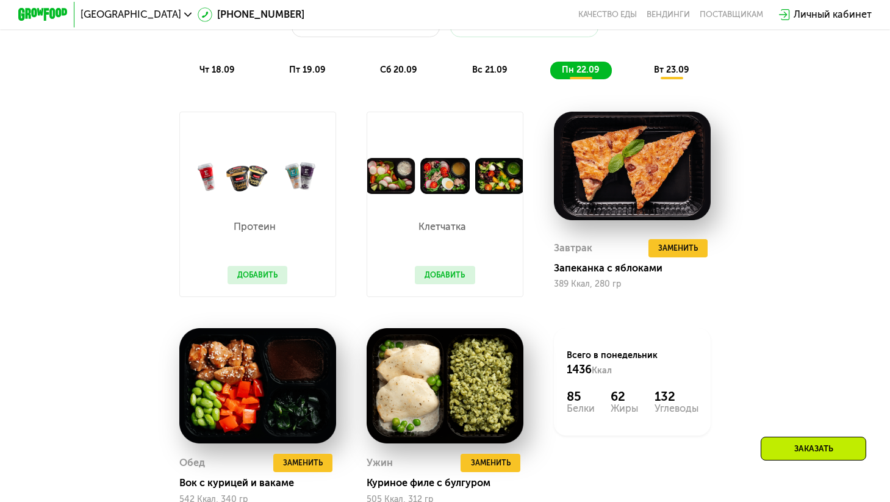
click at [690, 73] on span "вт 23.09" at bounding box center [671, 70] width 35 height 10
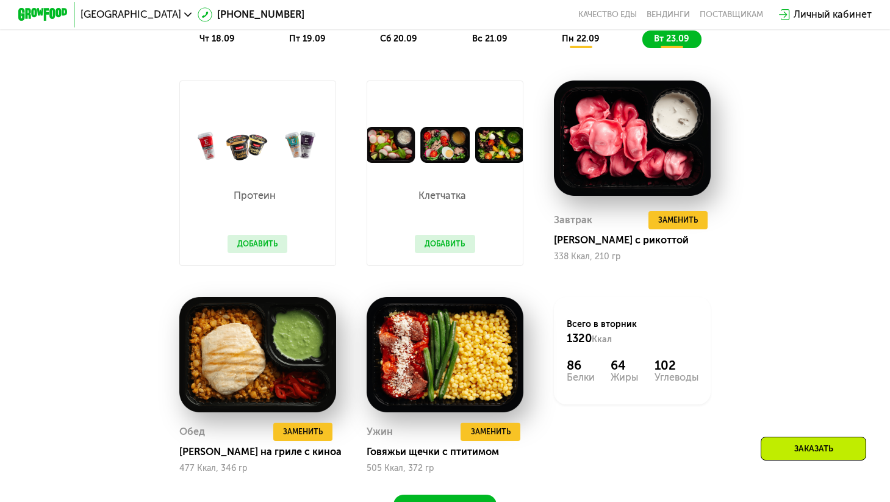
scroll to position [1010, 0]
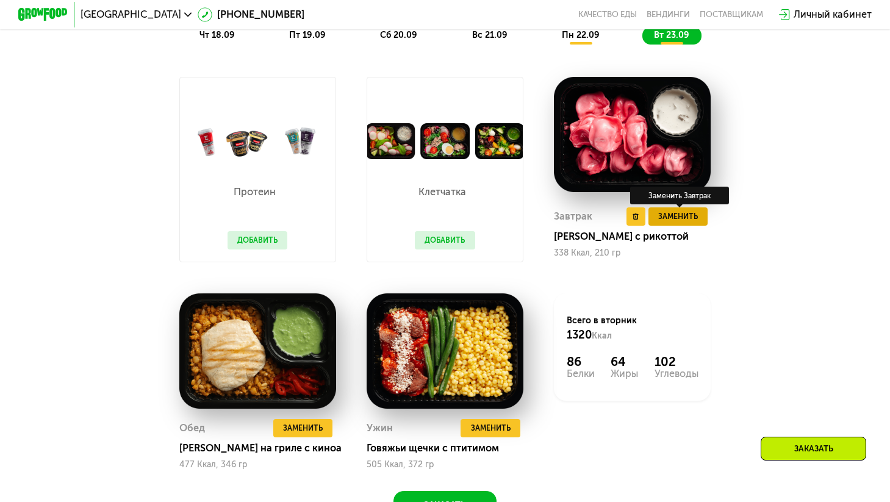
click at [685, 223] on span "Заменить" at bounding box center [679, 217] width 40 height 12
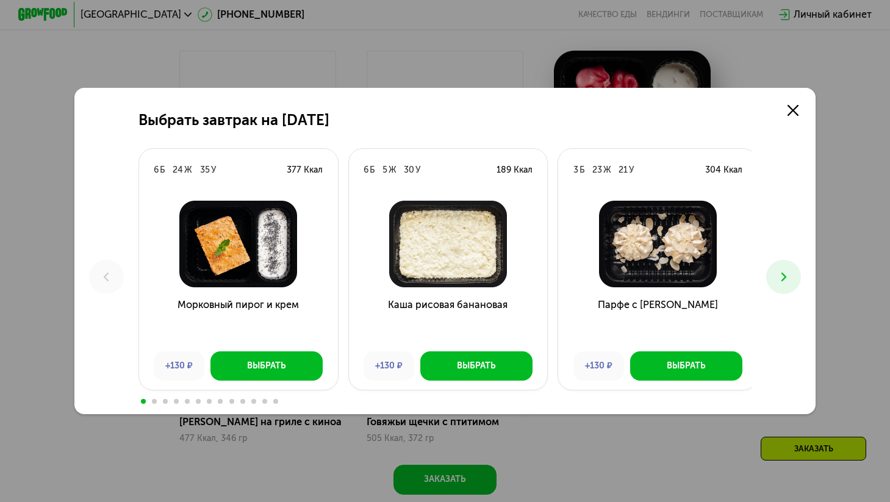
scroll to position [1042, 0]
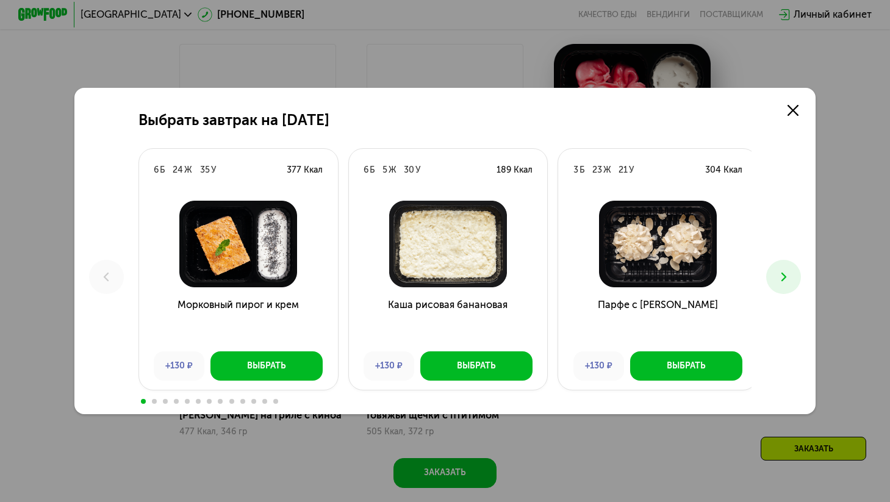
click at [796, 276] on button at bounding box center [784, 277] width 35 height 35
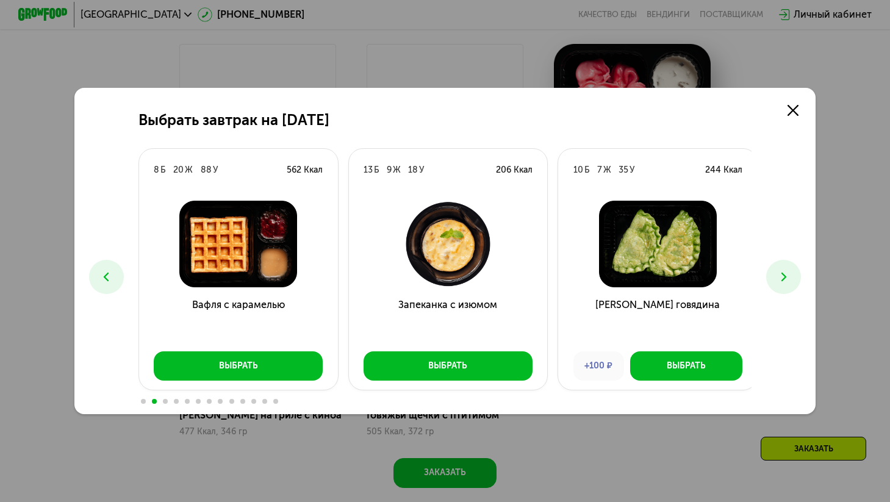
click at [796, 276] on button at bounding box center [784, 277] width 35 height 35
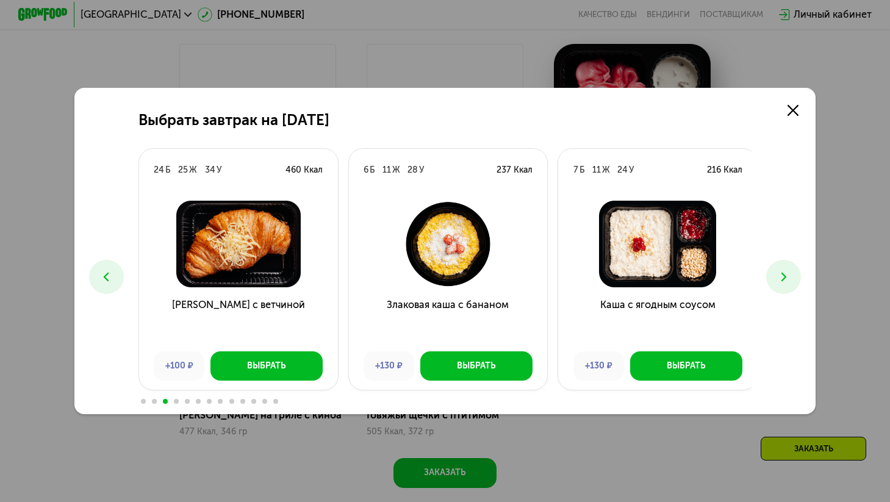
click at [796, 276] on button at bounding box center [784, 277] width 35 height 35
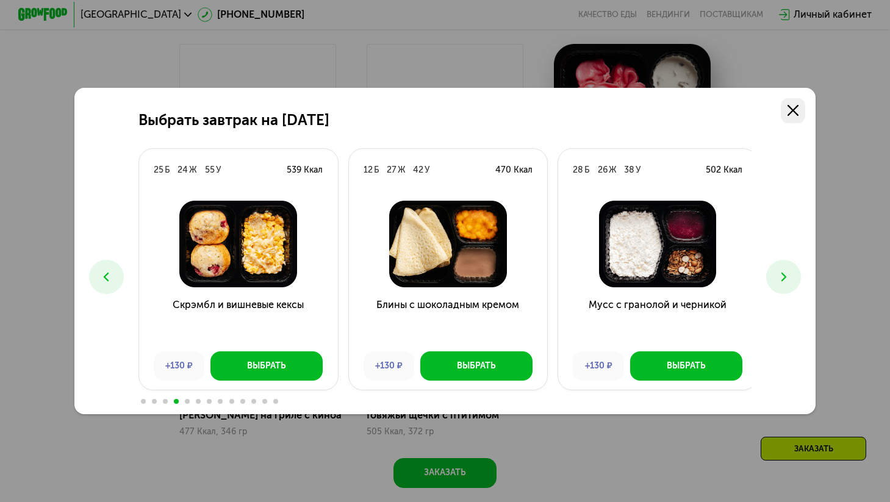
click at [799, 109] on icon at bounding box center [793, 110] width 11 height 11
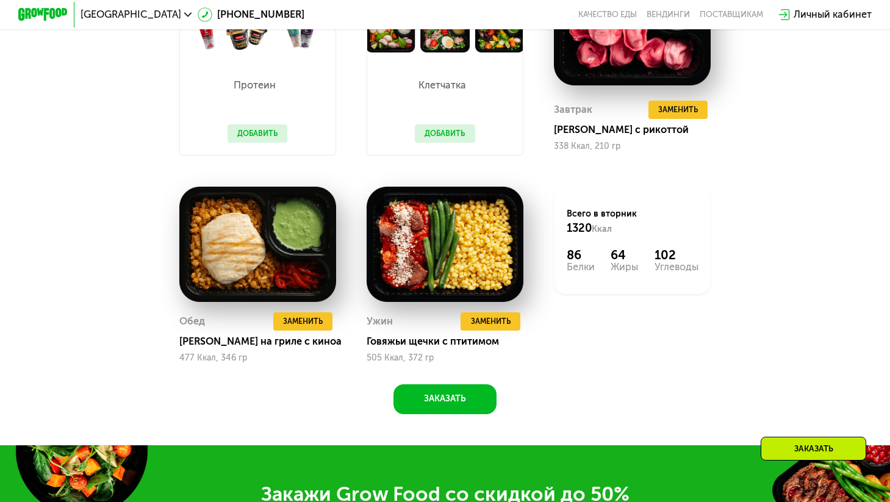
scroll to position [1117, 0]
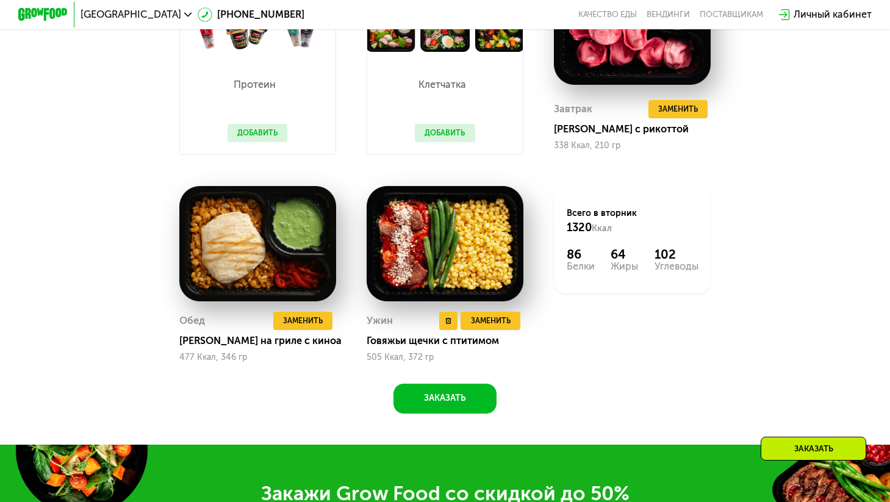
click at [469, 262] on img at bounding box center [445, 243] width 157 height 115
click at [498, 327] on span "Заменить" at bounding box center [491, 321] width 40 height 12
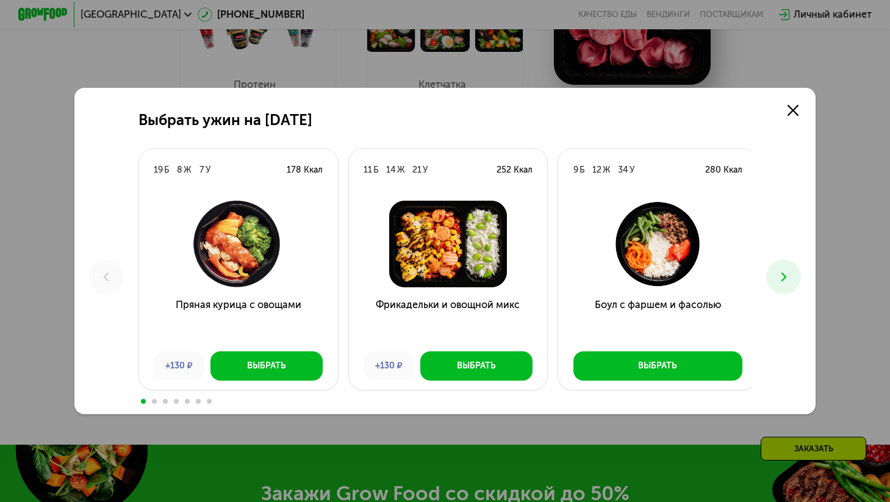
click at [790, 286] on button at bounding box center [784, 277] width 35 height 35
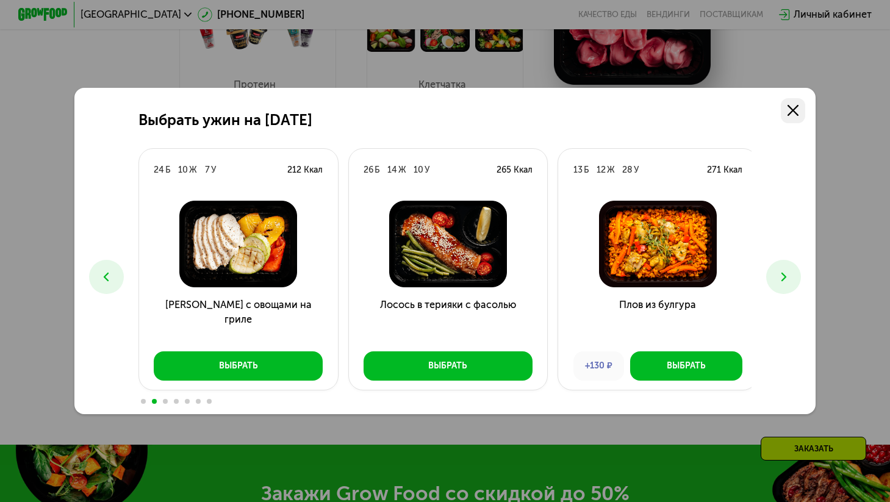
click at [796, 107] on icon at bounding box center [793, 110] width 11 height 11
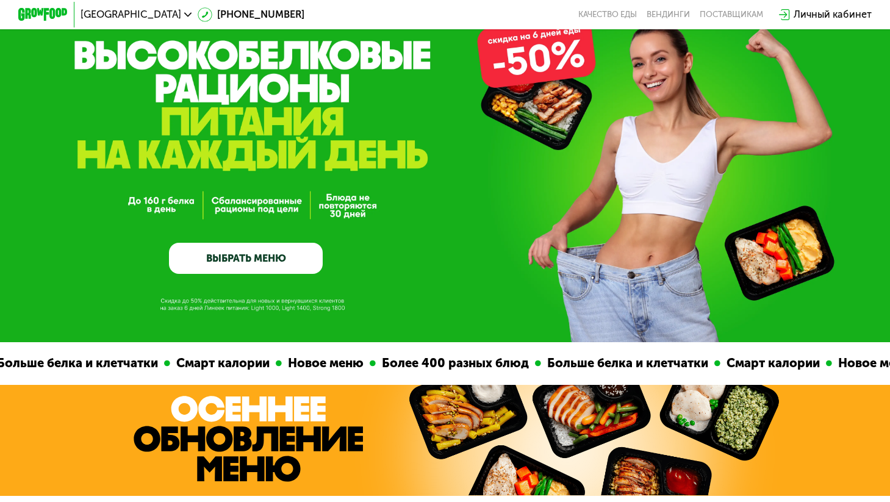
scroll to position [0, 0]
